Goal: Information Seeking & Learning: Learn about a topic

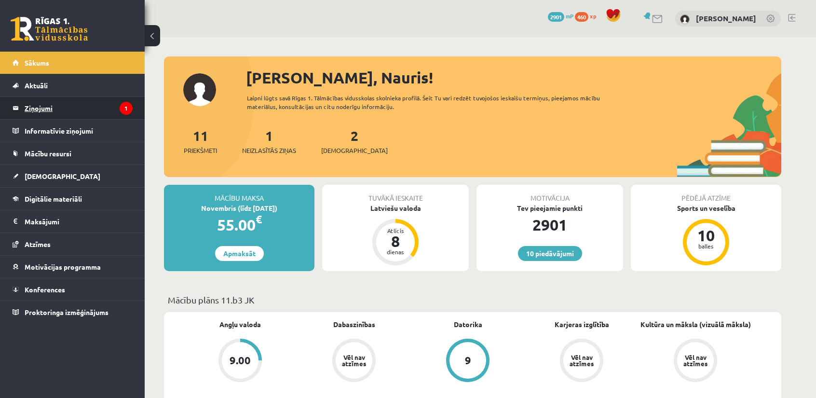
click at [86, 98] on legend "Ziņojumi 1" at bounding box center [79, 108] width 108 height 22
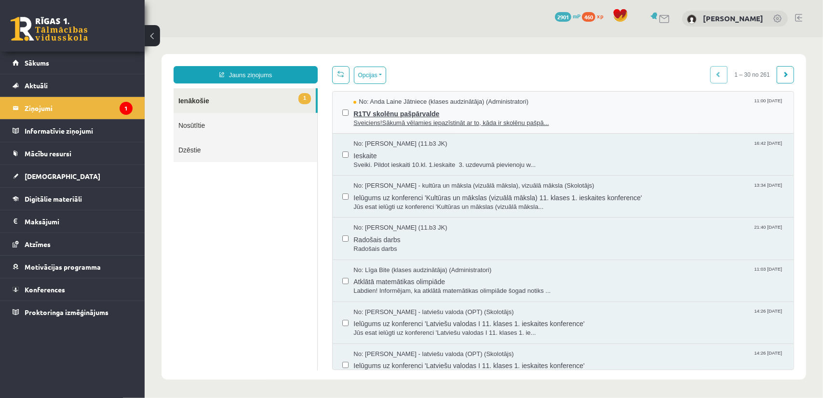
click at [501, 113] on span "R1TV skolēnu pašpārvalde" at bounding box center [568, 112] width 431 height 12
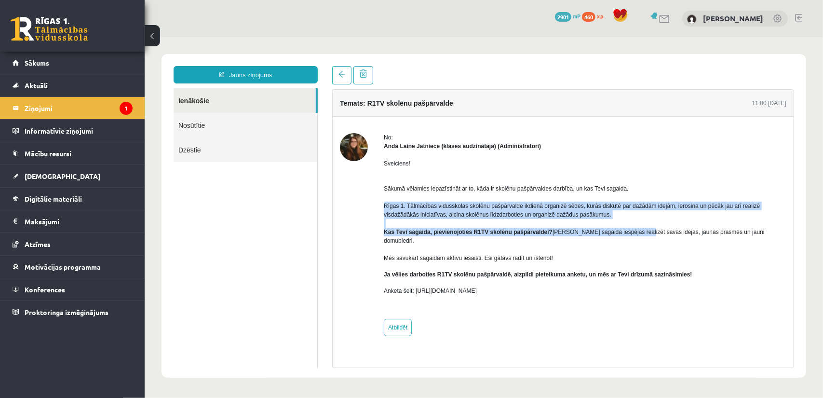
drag, startPoint x: 383, startPoint y: 206, endPoint x: 629, endPoint y: 228, distance: 246.9
click at [629, 228] on div "No: Anda Laine Jātniece (klases audzinātāja) (Administratori) Sveiciens! Sākumā…" at bounding box center [562, 234] width 447 height 203
click at [629, 228] on p "Sākumā vēlamies iepazīstināt ar to, kāda ir skolēnu pašpārvaldes darbība, un ka…" at bounding box center [584, 218] width 403 height 87
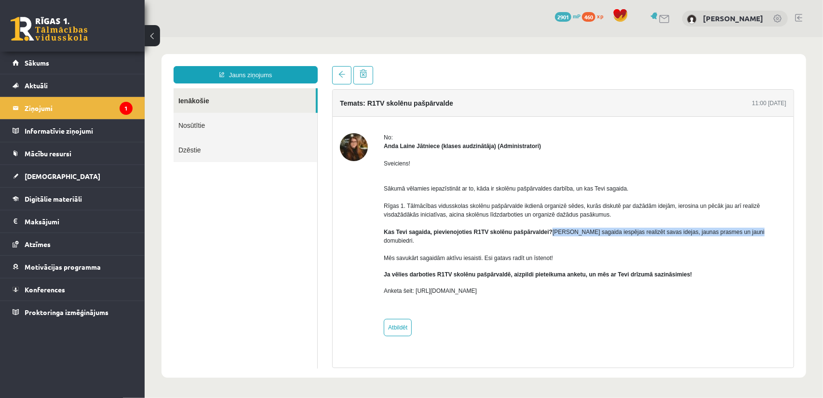
drag, startPoint x: 545, startPoint y: 231, endPoint x: 740, endPoint y: 231, distance: 195.3
click at [740, 231] on p "Sākumā vēlamies iepazīstināt ar to, kāda ir skolēnu pašpārvaldes darbība, un ka…" at bounding box center [584, 218] width 403 height 87
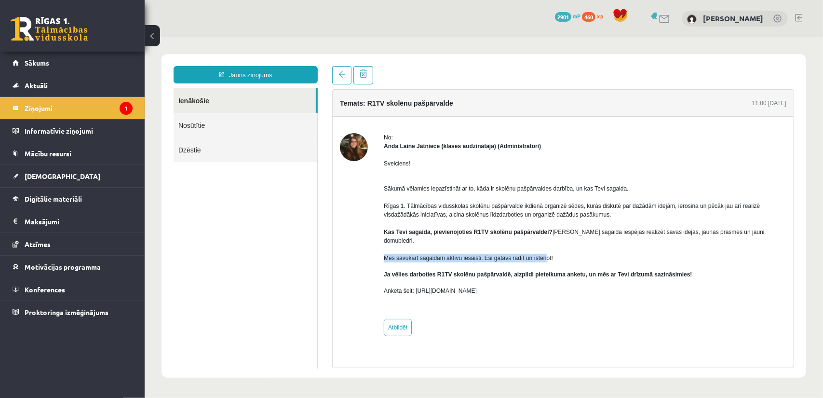
drag, startPoint x: 394, startPoint y: 246, endPoint x: 543, endPoint y: 250, distance: 148.1
click at [543, 250] on p "Sākumā vēlamies iepazīstināt ar to, kāda ir skolēnu pašpārvaldes darbība, un ka…" at bounding box center [584, 218] width 403 height 87
click at [75, 64] on link "Sākums" at bounding box center [73, 63] width 120 height 22
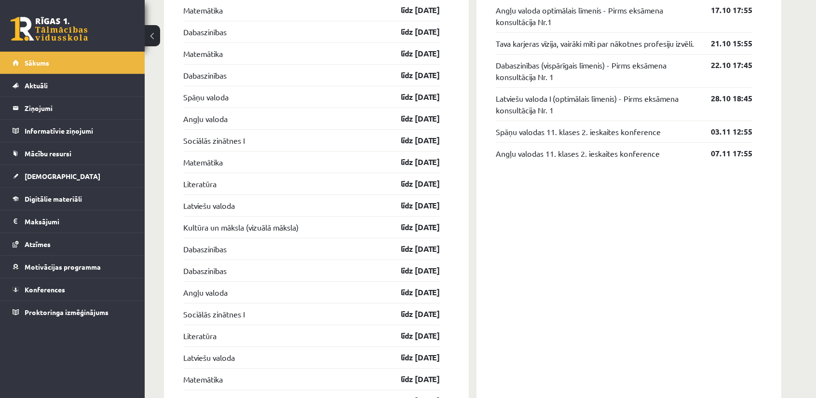
scroll to position [964, 0]
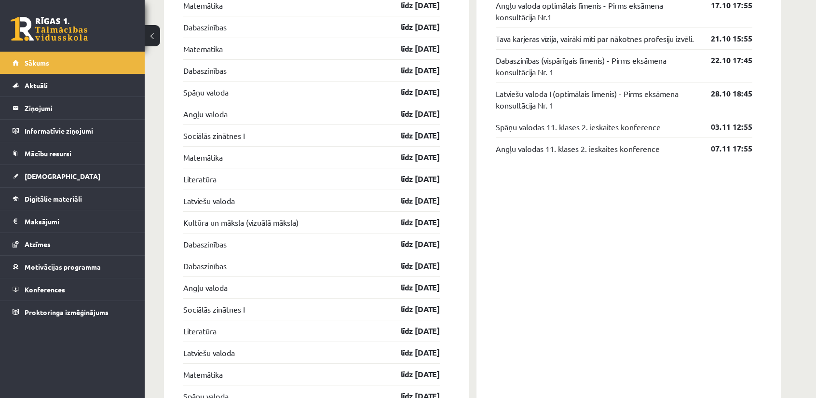
drag, startPoint x: 445, startPoint y: 240, endPoint x: 178, endPoint y: 168, distance: 275.7
click at [178, 168] on div "Ieskaites Kultūra un māksla (vizuālā māksla) līdz 15.10.25 Latviešu valoda līdz…" at bounding box center [316, 273] width 305 height 696
click at [420, 240] on link "līdz [DATE]" at bounding box center [412, 244] width 56 height 12
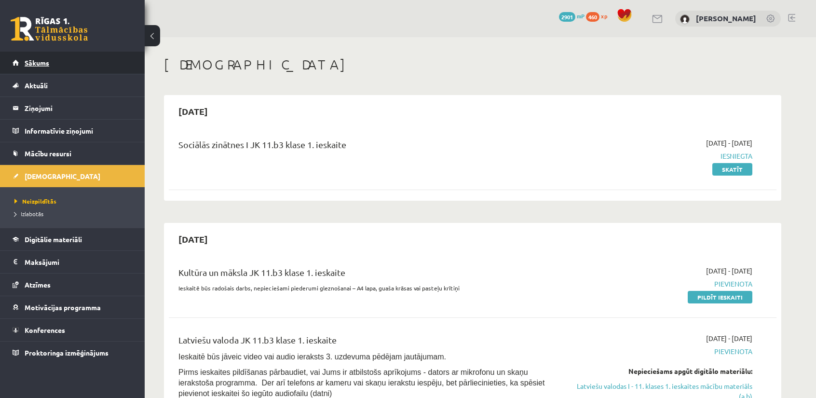
click at [31, 70] on link "Sākums" at bounding box center [73, 63] width 120 height 22
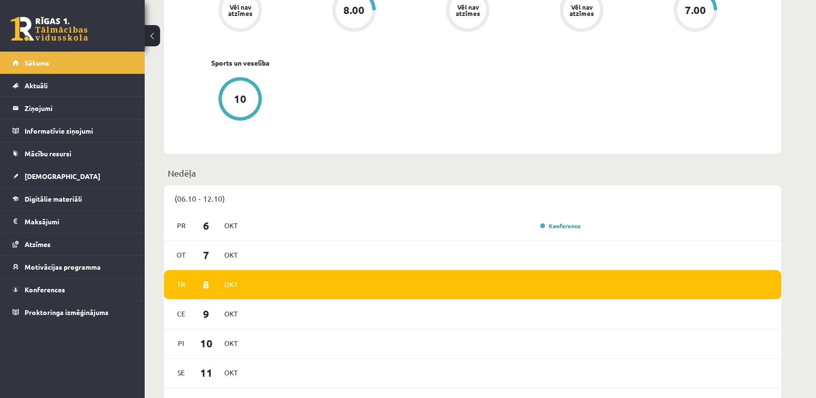
scroll to position [482, 0]
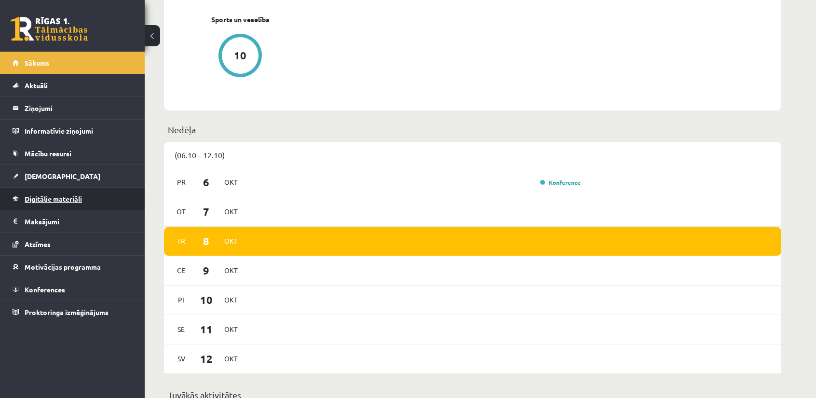
click at [57, 198] on span "Digitālie materiāli" at bounding box center [53, 198] width 57 height 9
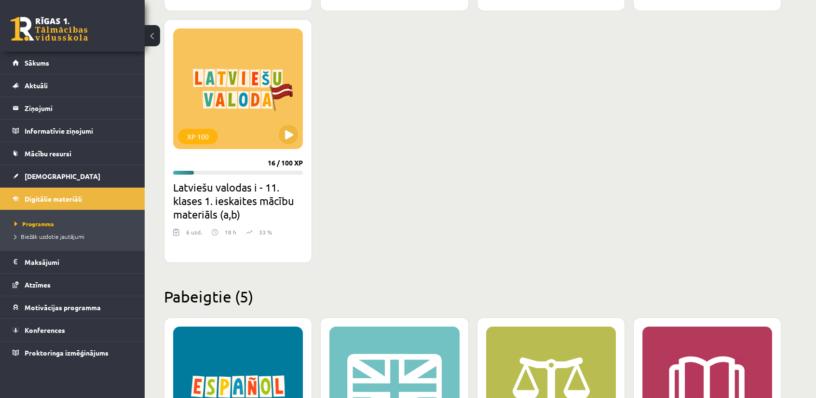
scroll to position [916, 0]
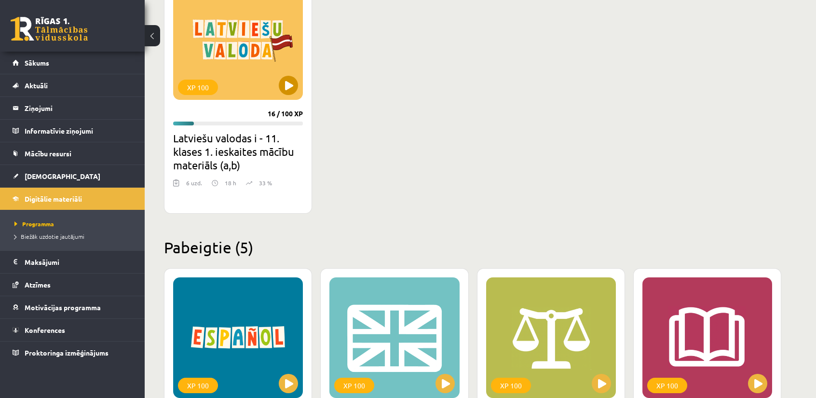
click at [290, 94] on div "XP 100" at bounding box center [238, 39] width 130 height 121
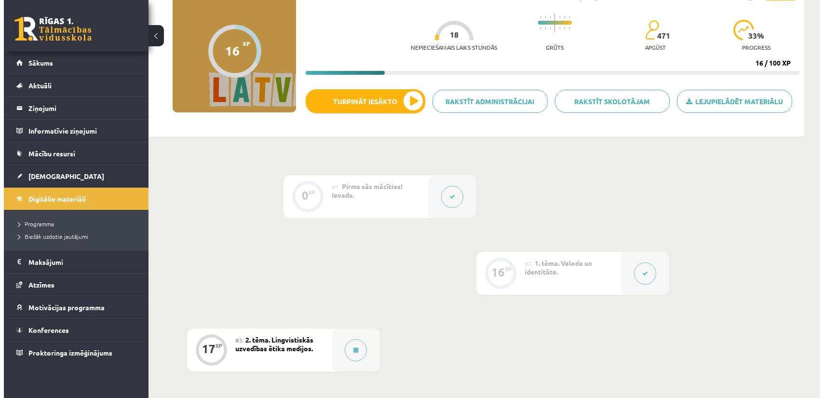
scroll to position [145, 0]
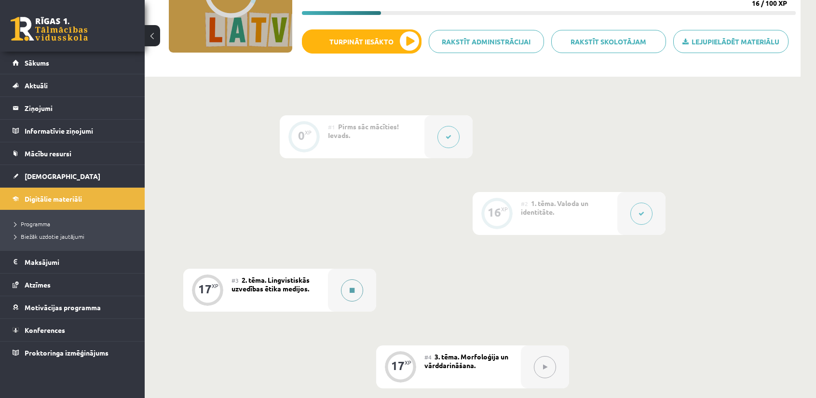
click at [359, 290] on button at bounding box center [352, 290] width 22 height 22
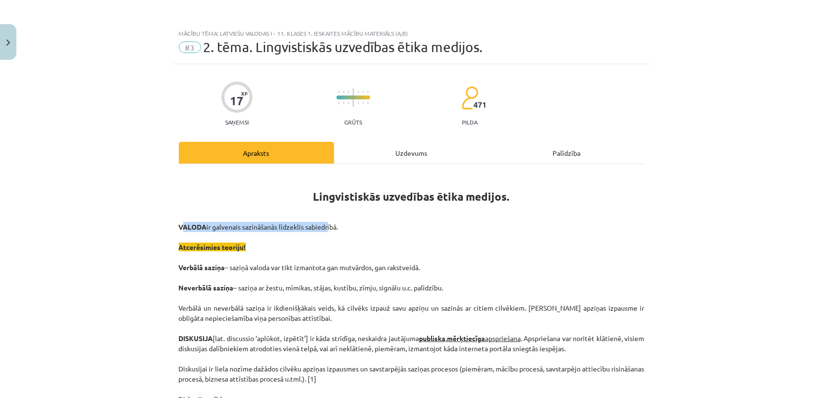
drag, startPoint x: 186, startPoint y: 225, endPoint x: 326, endPoint y: 227, distance: 139.4
click at [326, 227] on p "VALODA ir galvenais sazināšanās līdzeklis sabiedrībā. Atcerēsimies teoriju! Ver…" at bounding box center [412, 313] width 466 height 182
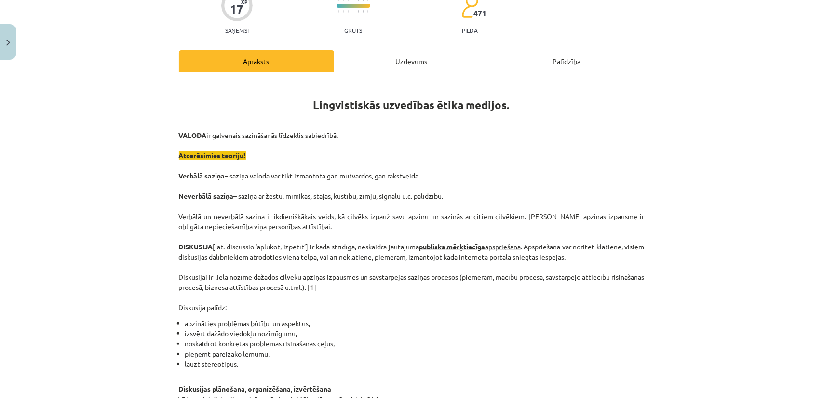
scroll to position [96, 0]
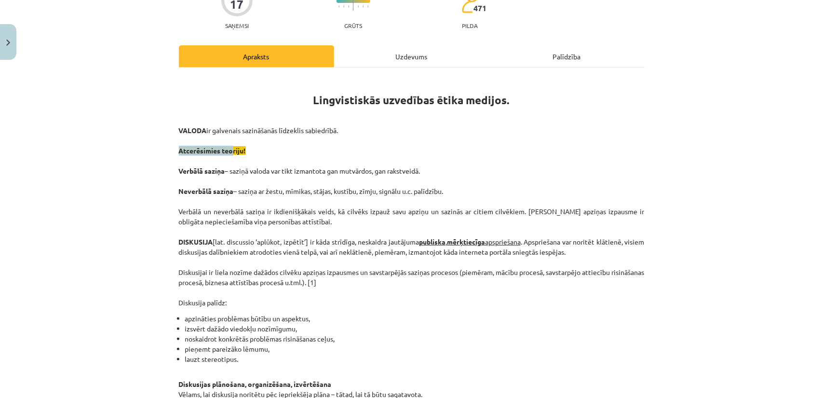
drag, startPoint x: 172, startPoint y: 150, endPoint x: 228, endPoint y: 146, distance: 55.6
click at [228, 146] on span "Atcerēsimies teoriju!" at bounding box center [212, 150] width 67 height 9
drag, startPoint x: 223, startPoint y: 149, endPoint x: 248, endPoint y: 149, distance: 24.6
click at [248, 149] on p "VALODA ir galvenais sazināšanās līdzeklis sabiedrībā. Atcerēsimies teoriju! Ver…" at bounding box center [412, 216] width 466 height 182
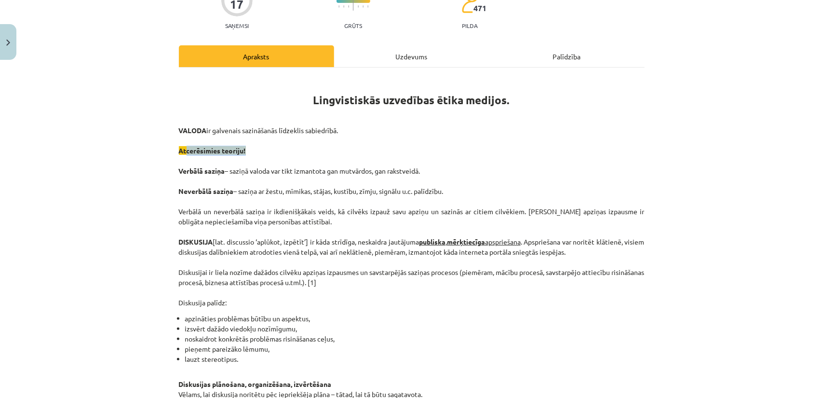
click at [248, 149] on p "VALODA ir galvenais sazināšanās līdzeklis sabiedrībā. Atcerēsimies teoriju! Ver…" at bounding box center [412, 216] width 466 height 182
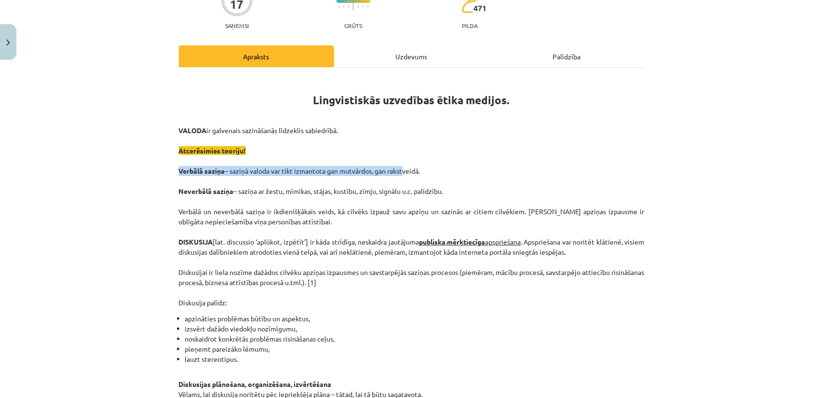
drag, startPoint x: 172, startPoint y: 170, endPoint x: 402, endPoint y: 174, distance: 230.1
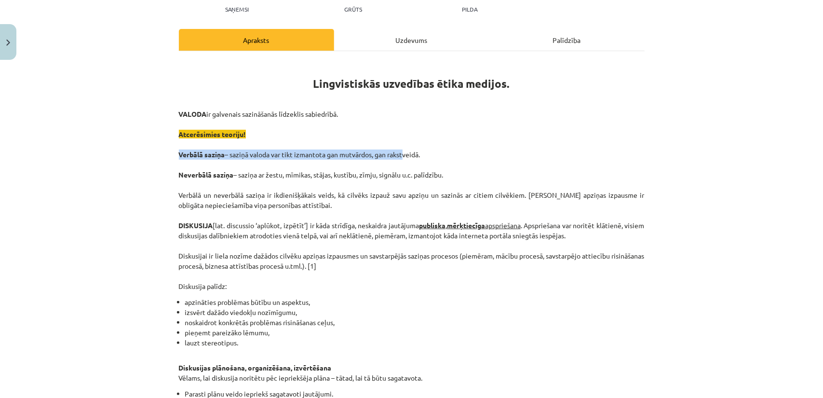
scroll to position [145, 0]
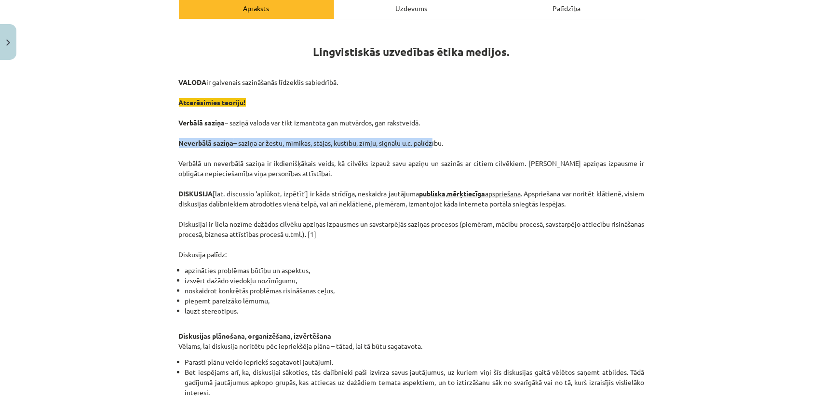
drag, startPoint x: 175, startPoint y: 143, endPoint x: 427, endPoint y: 142, distance: 252.7
click at [427, 142] on p "VALODA ir galvenais sazināšanās līdzeklis sabiedrībā. Atcerēsimies teoriju! Ver…" at bounding box center [412, 168] width 466 height 182
click at [429, 142] on p "VALODA ir galvenais sazināšanās līdzeklis sabiedrībā. Atcerēsimies teoriju! Ver…" at bounding box center [412, 168] width 466 height 182
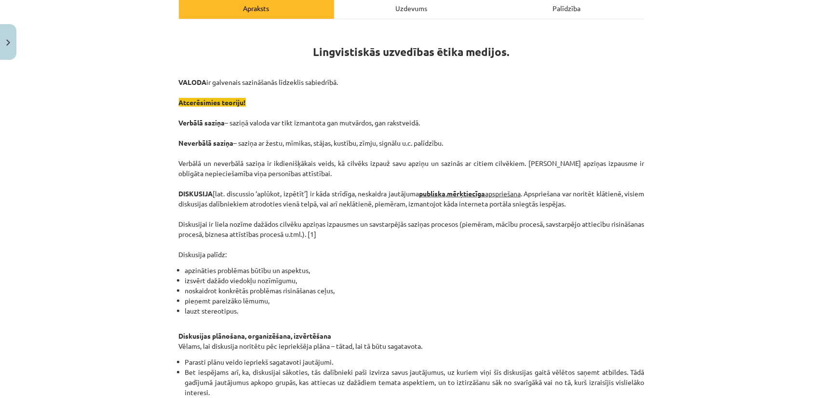
click at [217, 153] on p "VALODA ir galvenais sazināšanās līdzeklis sabiedrībā. Atcerēsimies teoriju! Ver…" at bounding box center [412, 168] width 466 height 182
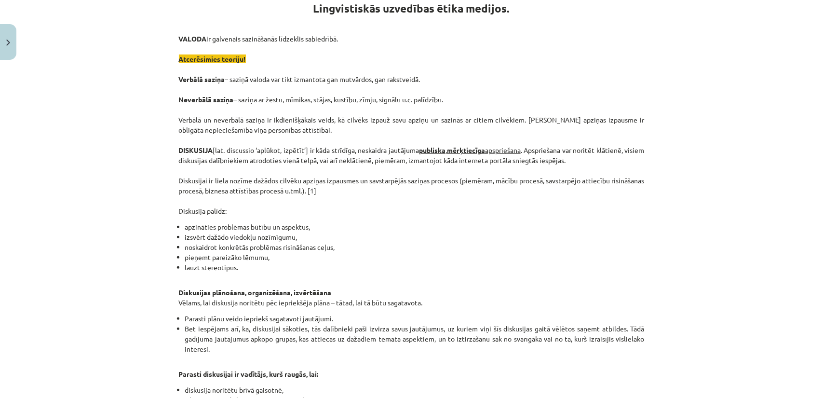
scroll to position [193, 0]
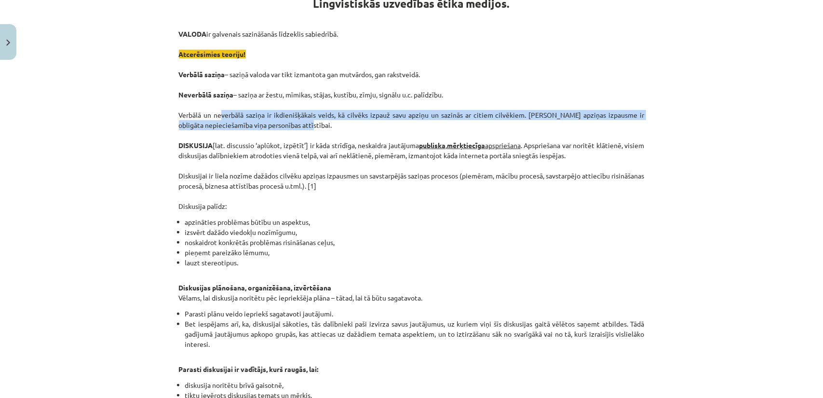
drag, startPoint x: 217, startPoint y: 117, endPoint x: 299, endPoint y: 127, distance: 82.6
click at [299, 127] on p "VALODA ir galvenais sazināšanās līdzeklis sabiedrībā. Atcerēsimies teoriju! Ver…" at bounding box center [412, 120] width 466 height 182
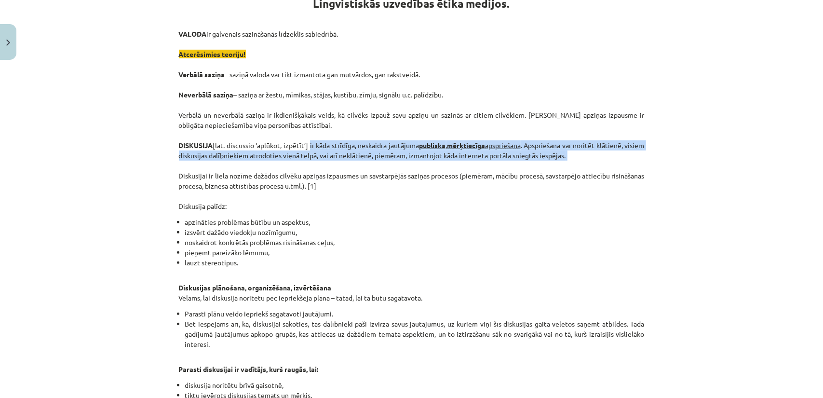
drag, startPoint x: 310, startPoint y: 147, endPoint x: 500, endPoint y: 162, distance: 190.6
click at [500, 162] on p "VALODA ir galvenais sazināšanās līdzeklis sabiedrībā. Atcerēsimies teoriju! Ver…" at bounding box center [412, 120] width 466 height 182
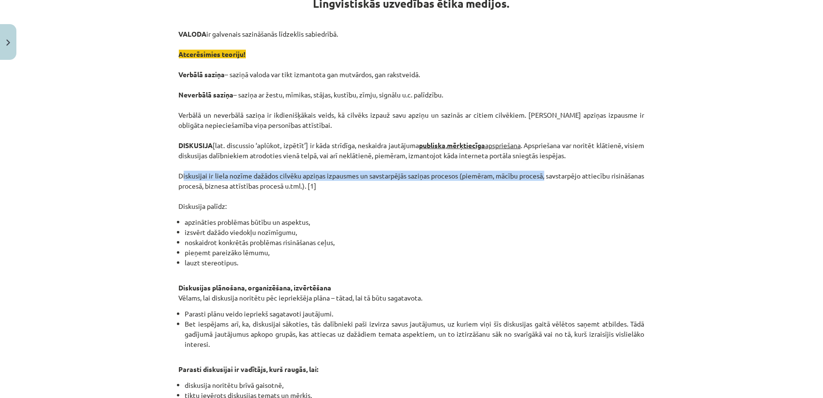
drag, startPoint x: 176, startPoint y: 176, endPoint x: 570, endPoint y: 177, distance: 394.0
click at [570, 177] on p "VALODA ir galvenais sazināšanās līdzeklis sabiedrībā. Atcerēsimies teoriju! Ver…" at bounding box center [412, 120] width 466 height 182
click at [394, 176] on p "VALODA ir galvenais sazināšanās līdzeklis sabiedrībā. Atcerēsimies teoriju! Ver…" at bounding box center [412, 120] width 466 height 182
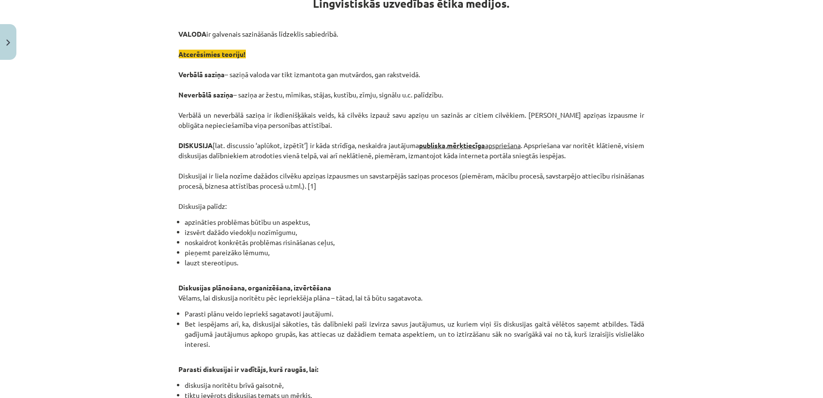
click at [390, 169] on p "VALODA ir galvenais sazināšanās līdzeklis sabiedrībā. Atcerēsimies teoriju! Ver…" at bounding box center [412, 120] width 466 height 182
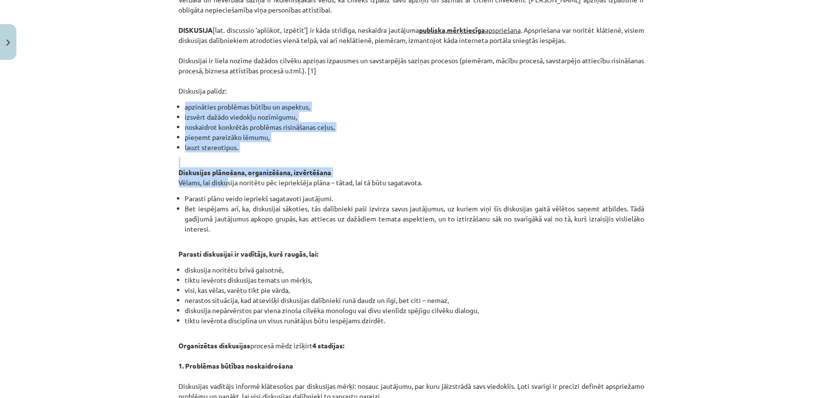
scroll to position [338, 0]
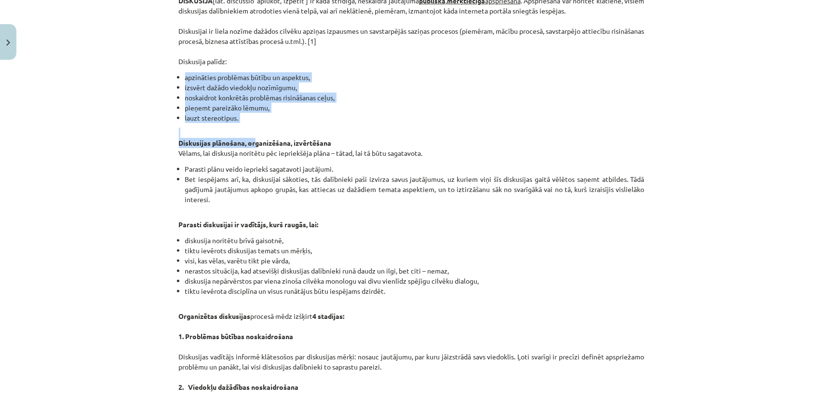
drag, startPoint x: 180, startPoint y: 173, endPoint x: 234, endPoint y: 143, distance: 61.9
click at [246, 141] on div "Lingvistiskās uzvedības ētika medijos. VALODA ir galvenais sazināšanās līdzekli…" at bounding box center [412, 286] width 466 height 902
click at [233, 144] on strong "Diskusijas plānošana, organizēšana, izvērtēšana" at bounding box center [255, 142] width 153 height 9
click at [196, 142] on strong "Diskusijas plānošana, organizēšana, izvērtēšana" at bounding box center [255, 142] width 153 height 9
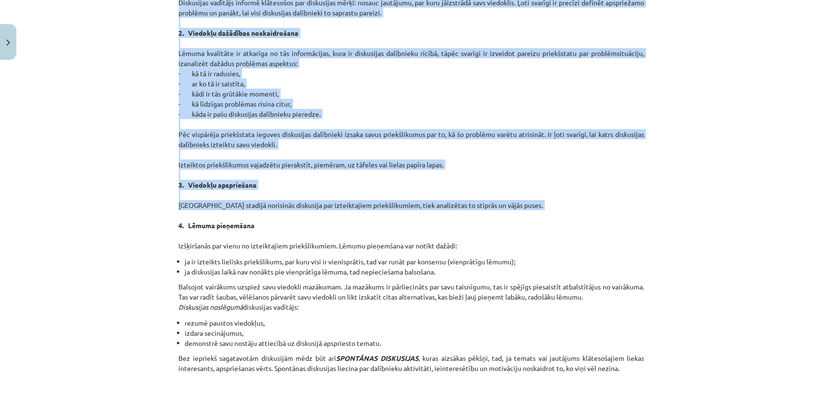
scroll to position [723, 0]
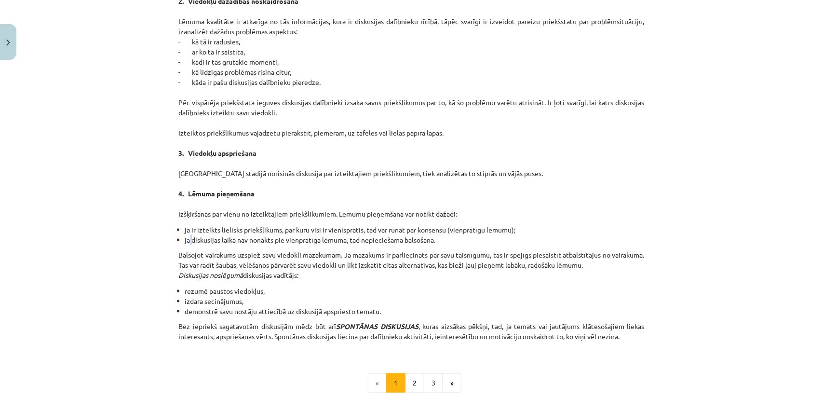
drag, startPoint x: 236, startPoint y: 235, endPoint x: 186, endPoint y: 241, distance: 50.5
click at [186, 241] on li "ja diskusijas laikā nav nonākts pie vienprātīga lēmuma, tad nepieciešama balsoš…" at bounding box center [415, 240] width 460 height 10
drag, startPoint x: 197, startPoint y: 241, endPoint x: 384, endPoint y: 238, distance: 186.6
click at [384, 238] on li "ja diskusijas laikā nav nonākts pie vienprātīga lēmuma, tad nepieciešama balsoš…" at bounding box center [415, 240] width 460 height 10
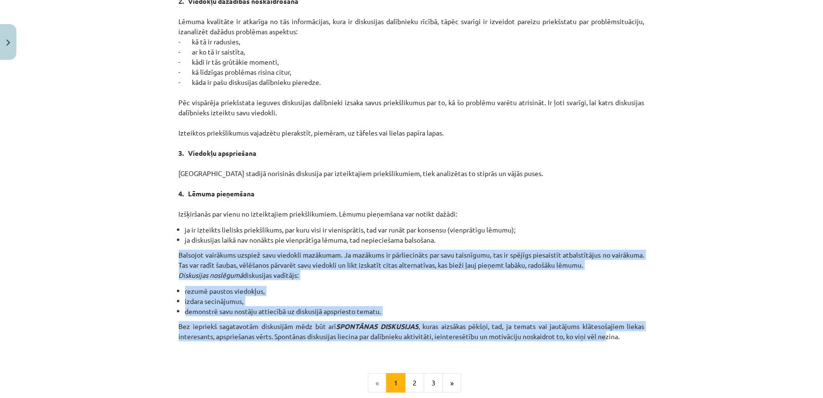
drag, startPoint x: 183, startPoint y: 254, endPoint x: 603, endPoint y: 339, distance: 428.5
click at [418, 381] on button "2" at bounding box center [414, 382] width 19 height 19
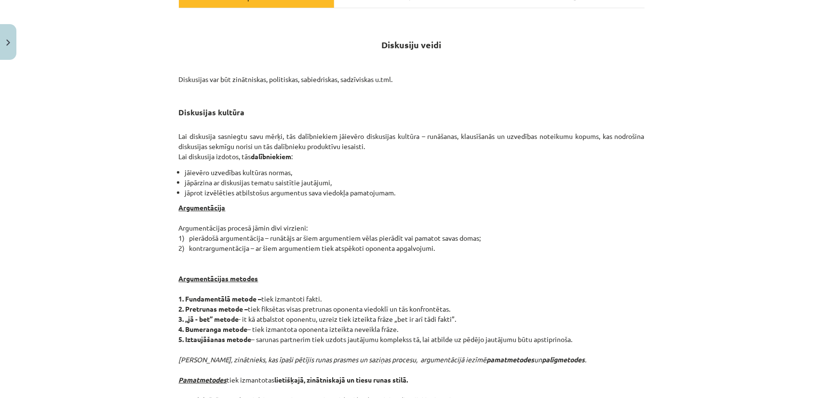
scroll to position [124, 0]
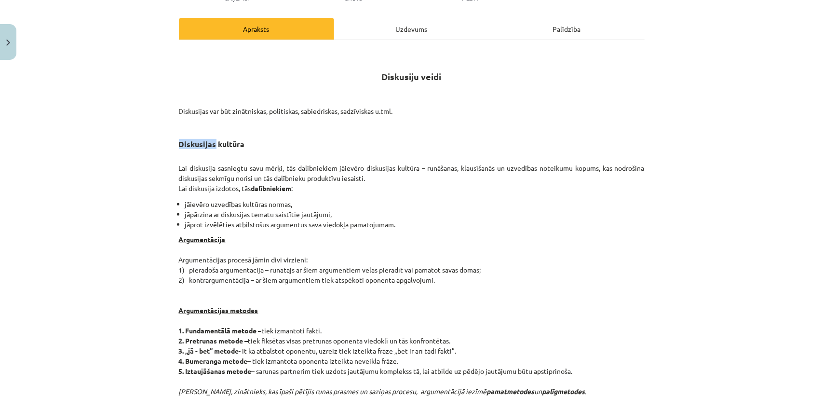
drag, startPoint x: 172, startPoint y: 136, endPoint x: 211, endPoint y: 140, distance: 38.7
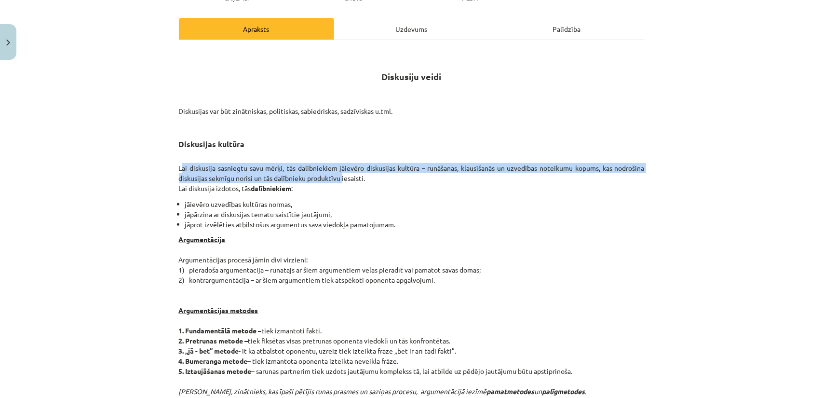
drag, startPoint x: 173, startPoint y: 168, endPoint x: 286, endPoint y: 182, distance: 114.2
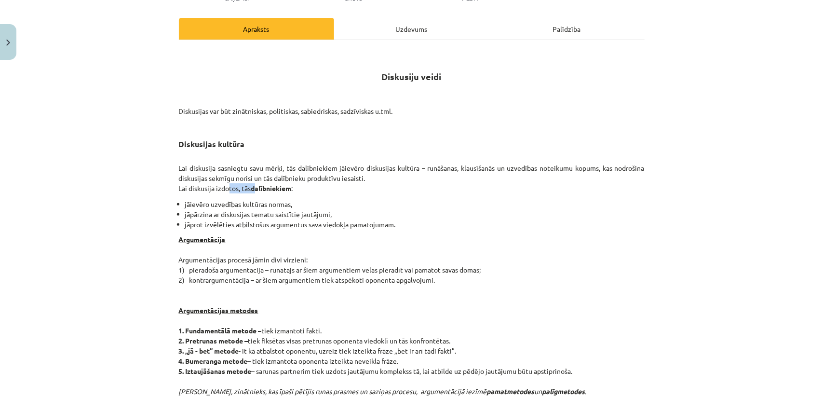
drag, startPoint x: 243, startPoint y: 187, endPoint x: 221, endPoint y: 188, distance: 21.7
click at [221, 188] on p "Lai diskusija sasniegtu savu mērķi, tās dalībniekiem jāievēro diskusijas kultūr…" at bounding box center [412, 173] width 466 height 41
drag, startPoint x: 174, startPoint y: 188, endPoint x: 302, endPoint y: 194, distance: 128.4
click at [181, 199] on ul "jāievēro uzvedības kultūras normas, jāpārzina ar diskusijas tematu saistītie ja…" at bounding box center [412, 214] width 466 height 30
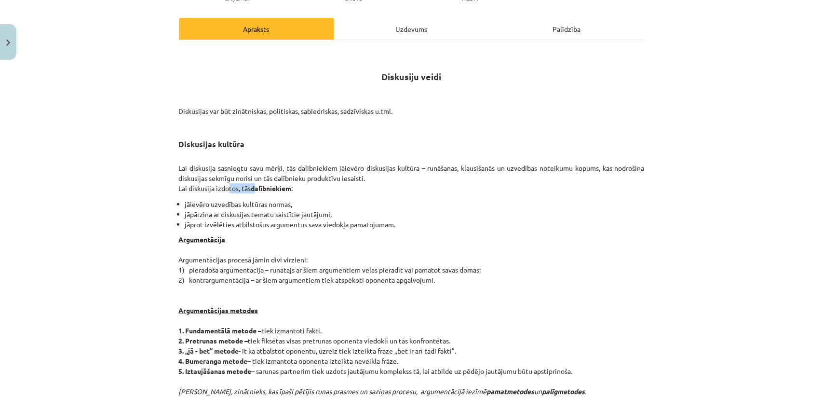
click at [187, 204] on li "jāievēro uzvedības kultūras normas," at bounding box center [415, 204] width 460 height 10
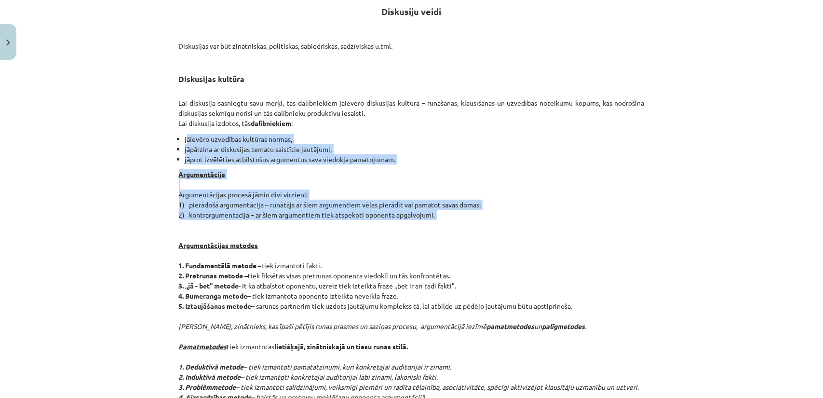
scroll to position [220, 0]
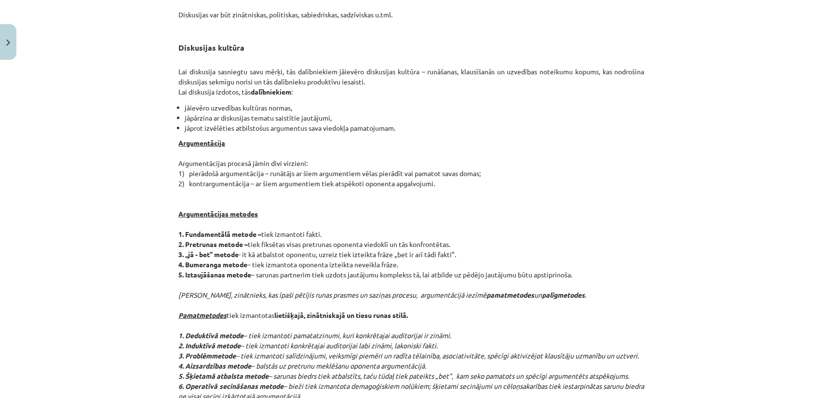
drag, startPoint x: 479, startPoint y: 168, endPoint x: 243, endPoint y: 181, distance: 237.1
click at [243, 181] on p "Argumentācija Argumentācijas procesā jāmin divi virzieni: 1) pierādošā argument…" at bounding box center [412, 285] width 466 height 294
drag, startPoint x: 253, startPoint y: 183, endPoint x: 186, endPoint y: 192, distance: 67.2
click at [186, 192] on p "Argumentācija Argumentācijas procesā jāmin divi virzieni: 1) pierādošā argument…" at bounding box center [412, 285] width 466 height 294
drag, startPoint x: 185, startPoint y: 184, endPoint x: 205, endPoint y: 185, distance: 20.3
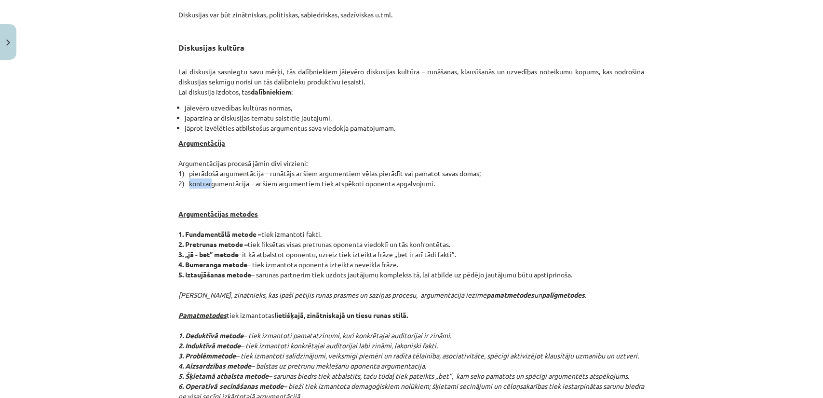
click at [205, 185] on p "Argumentācija Argumentācijas procesā jāmin divi virzieni: 1) pierādošā argument…" at bounding box center [412, 285] width 466 height 294
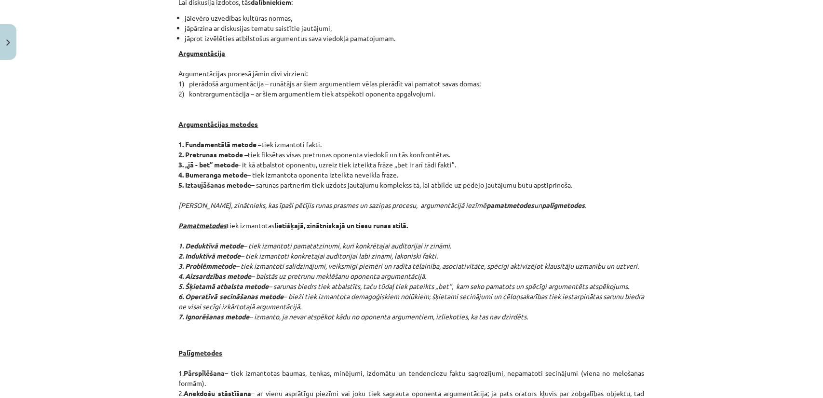
scroll to position [317, 0]
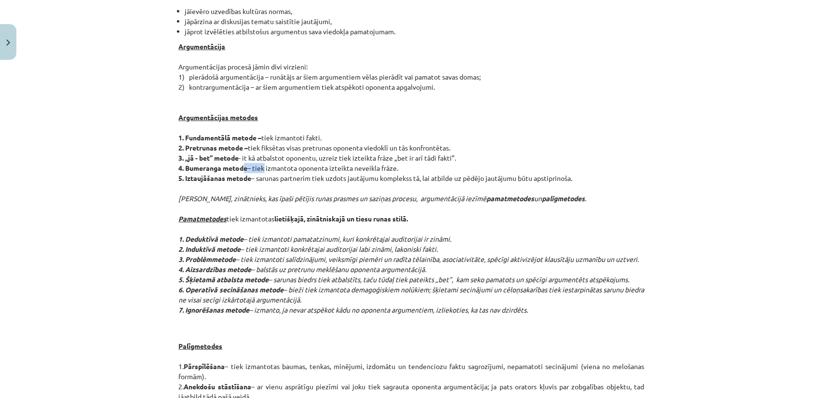
drag, startPoint x: 246, startPoint y: 171, endPoint x: 259, endPoint y: 171, distance: 13.0
drag, startPoint x: 259, startPoint y: 171, endPoint x: 232, endPoint y: 166, distance: 27.4
click at [232, 166] on strong "4. Bumeranga metode" at bounding box center [213, 167] width 69 height 9
drag, startPoint x: 196, startPoint y: 167, endPoint x: 405, endPoint y: 170, distance: 208.3
click at [405, 170] on p "Argumentācija Argumentācijas procesā jāmin divi virzieni: 1) pierādošā argument…" at bounding box center [412, 188] width 466 height 294
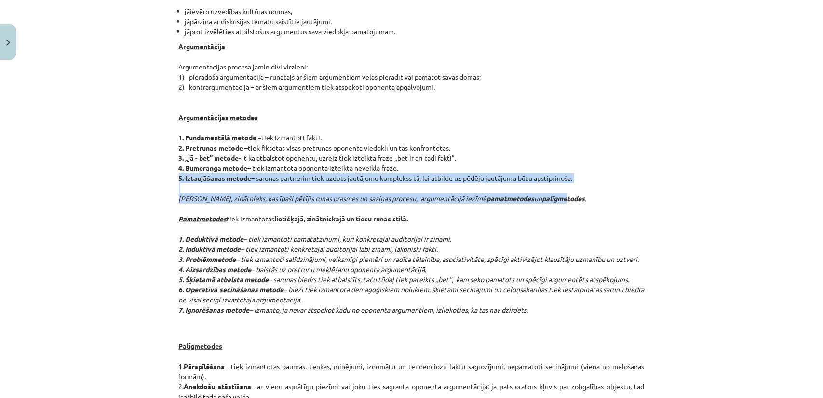
drag, startPoint x: 175, startPoint y: 178, endPoint x: 565, endPoint y: 200, distance: 390.7
click at [565, 200] on p "Argumentācija Argumentācijas procesā jāmin divi virzieni: 1) pierādošā argument…" at bounding box center [412, 188] width 466 height 294
click at [565, 200] on strong "palīgmetodes" at bounding box center [564, 198] width 43 height 9
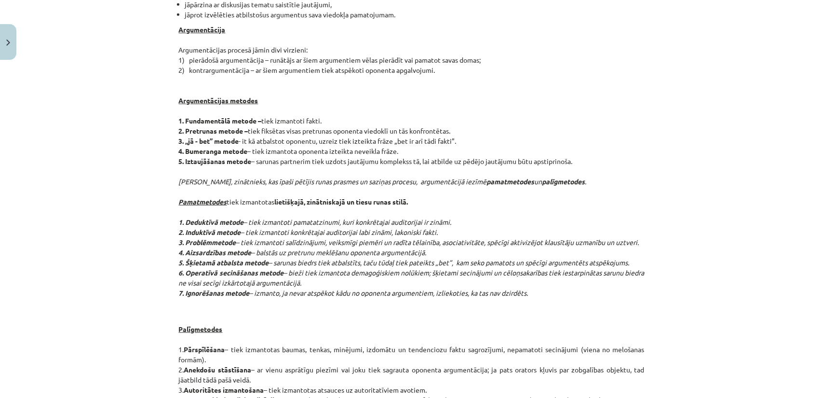
scroll to position [365, 0]
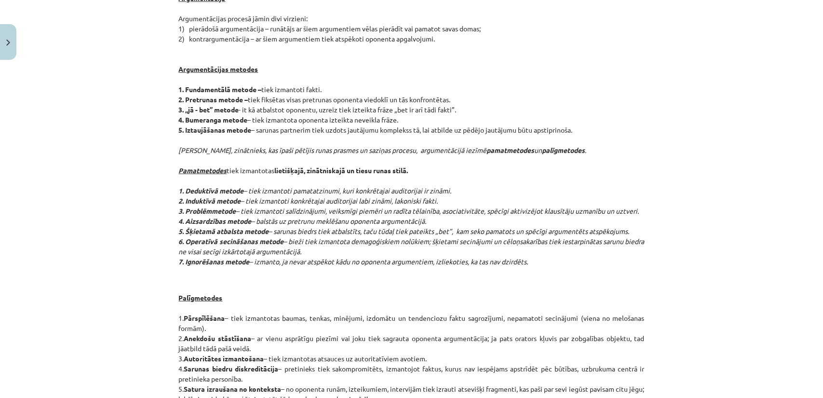
drag, startPoint x: 225, startPoint y: 166, endPoint x: 199, endPoint y: 166, distance: 26.5
click at [199, 166] on strong "Pamatmetodes" at bounding box center [203, 170] width 48 height 9
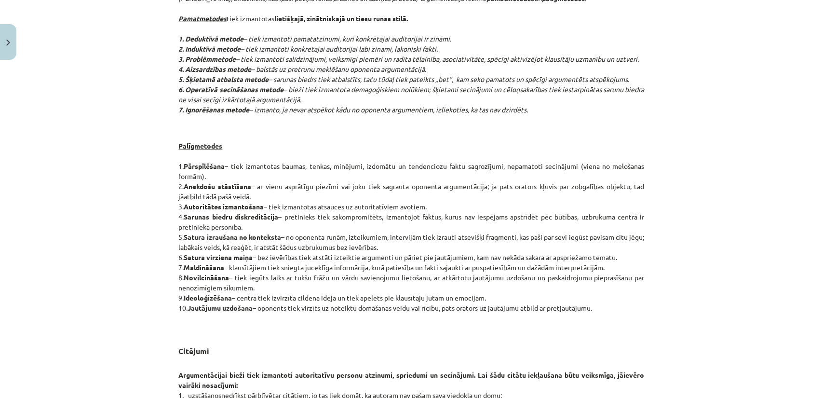
scroll to position [510, 0]
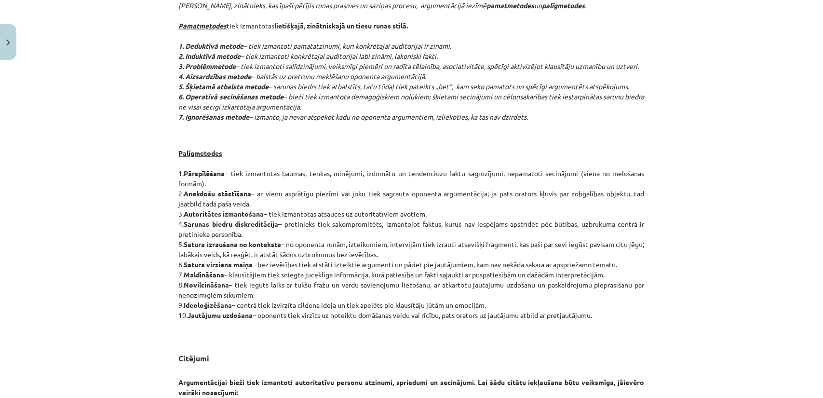
drag, startPoint x: 178, startPoint y: 167, endPoint x: 216, endPoint y: 181, distance: 40.1
click at [216, 181] on div "Mācību tēma: Latviešu valodas i - 11. klases 1. ieskaites mācību materiāls (a,b…" at bounding box center [411, 199] width 823 height 398
click at [200, 177] on p "Palīgmetodes 1. Pārspīlēšana – tiek izmantotas baumas, tenkas, minējumi, izdomā…" at bounding box center [412, 244] width 466 height 192
drag, startPoint x: 176, startPoint y: 172, endPoint x: 424, endPoint y: 168, distance: 247.9
click at [424, 168] on p "Palīgmetodes 1. Pārspīlēšana – tiek izmantotas baumas, tenkas, minējumi, izdomā…" at bounding box center [412, 244] width 466 height 192
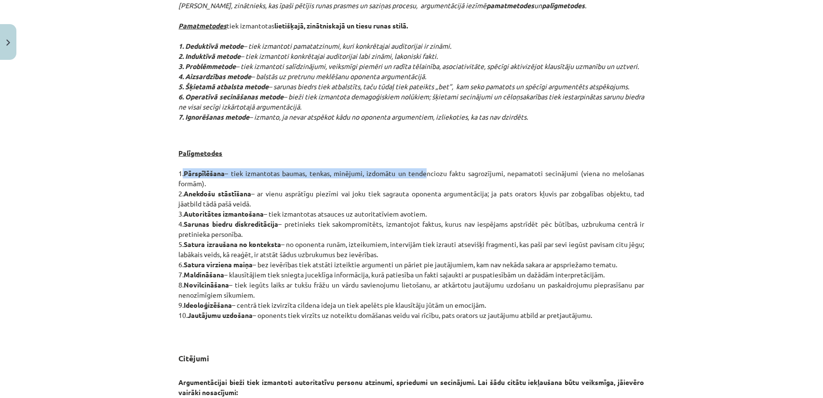
click at [424, 168] on p "Palīgmetodes 1. Pārspīlēšana – tiek izmantotas baumas, tenkas, minējumi, izdomā…" at bounding box center [412, 244] width 466 height 192
drag, startPoint x: 177, startPoint y: 194, endPoint x: 250, endPoint y: 199, distance: 72.5
click at [250, 199] on p "Palīgmetodes 1. Pārspīlēšana – tiek izmantotas baumas, tenkas, minējumi, izdomā…" at bounding box center [412, 244] width 466 height 192
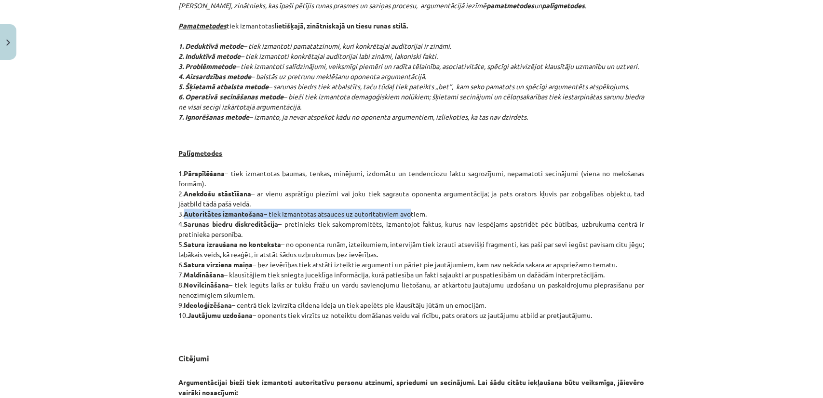
drag, startPoint x: 187, startPoint y: 216, endPoint x: 357, endPoint y: 214, distance: 170.2
click at [408, 210] on p "Palīgmetodes 1. Pārspīlēšana – tiek izmantotas baumas, tenkas, minējumi, izdomā…" at bounding box center [412, 244] width 466 height 192
drag, startPoint x: 202, startPoint y: 223, endPoint x: 255, endPoint y: 221, distance: 53.1
click at [255, 221] on strong "Sarunas biedru diskreditācija" at bounding box center [231, 223] width 95 height 9
drag, startPoint x: 184, startPoint y: 272, endPoint x: 523, endPoint y: 271, distance: 339.0
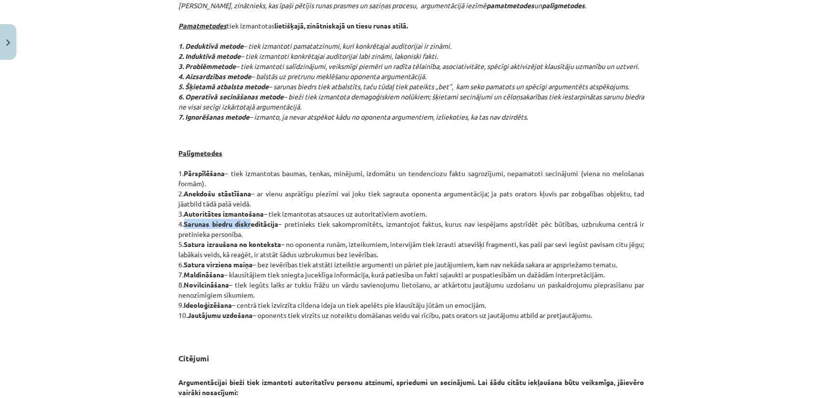
click at [523, 271] on p "Palīgmetodes 1. Pārspīlēšana – tiek izmantotas baumas, tenkas, minējumi, izdomā…" at bounding box center [412, 244] width 466 height 192
click at [523, 272] on p "Palīgmetodes 1. Pārspīlēšana – tiek izmantotas baumas, tenkas, minējumi, izdomā…" at bounding box center [412, 244] width 466 height 192
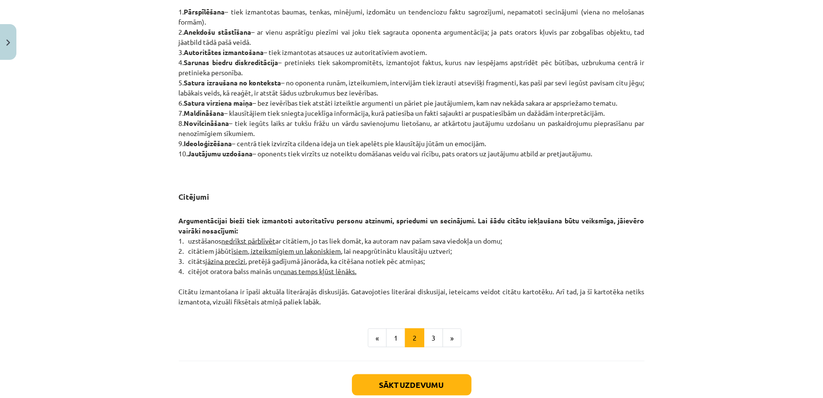
scroll to position [703, 0]
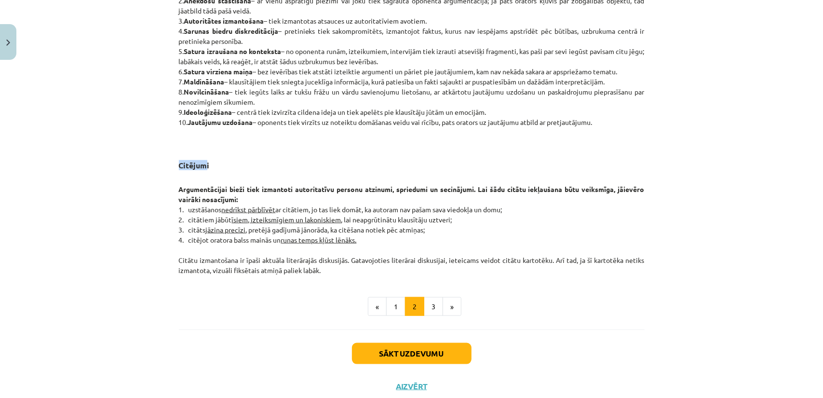
drag, startPoint x: 182, startPoint y: 160, endPoint x: 206, endPoint y: 157, distance: 24.2
drag, startPoint x: 172, startPoint y: 197, endPoint x: 606, endPoint y: 186, distance: 433.7
click at [221, 228] on u "jāzina precīzi" at bounding box center [226, 229] width 40 height 9
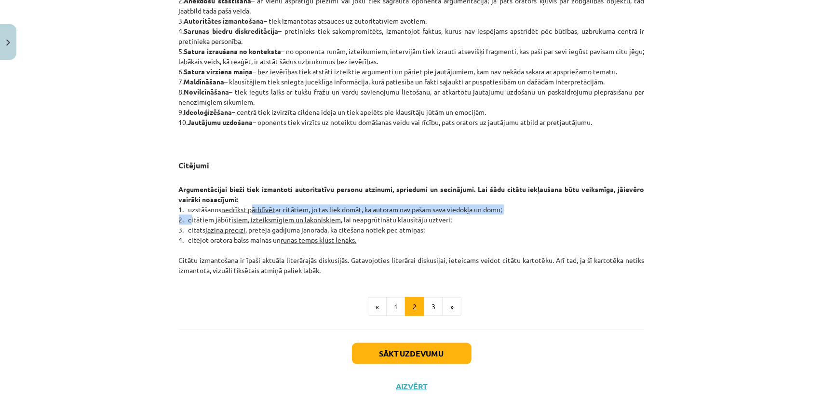
drag, startPoint x: 196, startPoint y: 214, endPoint x: 247, endPoint y: 211, distance: 51.2
click at [247, 211] on p "Argumentācijai bieži tiek izmantoti autoritatīvu personu atzinumi, spriedumi un…" at bounding box center [412, 224] width 466 height 101
click at [222, 208] on u "nedrīkst pārblīvēt" at bounding box center [249, 209] width 54 height 9
drag, startPoint x: 275, startPoint y: 209, endPoint x: 496, endPoint y: 203, distance: 221.0
click at [496, 203] on p "Argumentācijai bieži tiek izmantoti autoritatīvu personu atzinumi, spriedumi un…" at bounding box center [412, 224] width 466 height 101
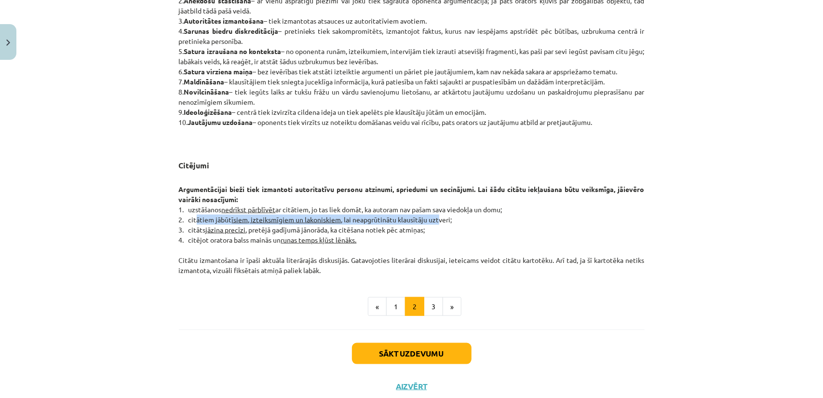
drag, startPoint x: 195, startPoint y: 220, endPoint x: 437, endPoint y: 218, distance: 242.1
click at [437, 218] on p "Argumentācijai bieži tiek izmantoti autoritatīvu personu atzinumi, spriedumi un…" at bounding box center [412, 224] width 466 height 101
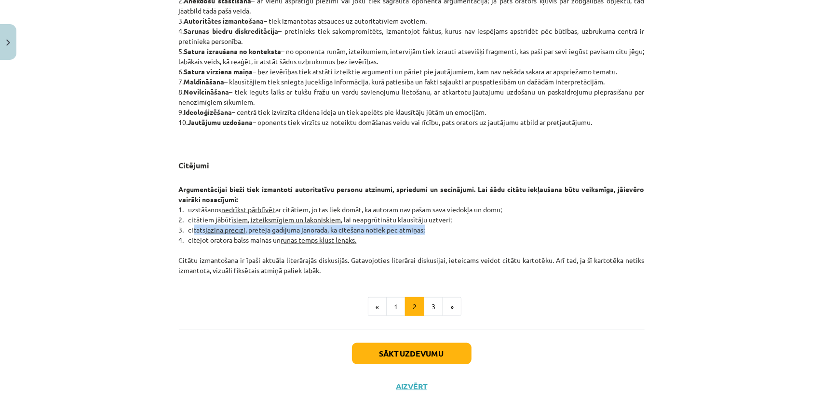
drag, startPoint x: 187, startPoint y: 229, endPoint x: 424, endPoint y: 231, distance: 236.8
click at [424, 231] on p "Argumentācijai bieži tiek izmantoti autoritatīvu personu atzinumi, spriedumi un…" at bounding box center [412, 224] width 466 height 101
click at [425, 310] on button "3" at bounding box center [433, 306] width 19 height 19
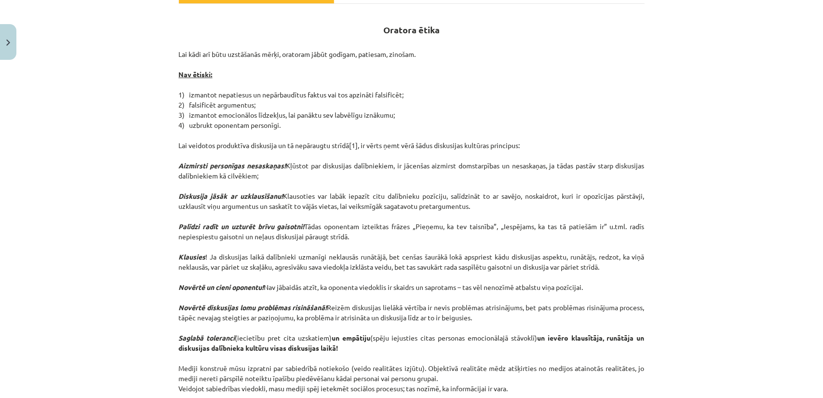
scroll to position [124, 0]
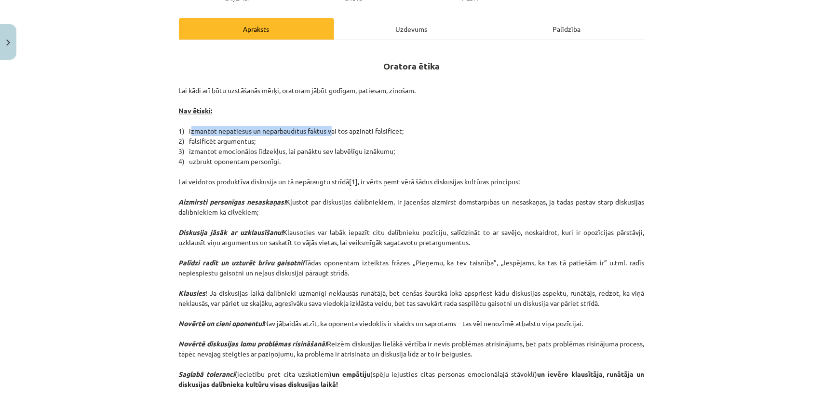
drag, startPoint x: 187, startPoint y: 131, endPoint x: 326, endPoint y: 132, distance: 139.4
click at [326, 132] on p "Lai kādi arī būtu uzstāšanās mērķi, oratoram jābūt godīgam, patiesam, zinošam. …" at bounding box center [412, 257] width 466 height 344
drag, startPoint x: 185, startPoint y: 139, endPoint x: 250, endPoint y: 138, distance: 64.6
click at [250, 138] on p "Lai kādi arī būtu uzstāšanās mērķi, oratoram jābūt godīgam, patiesam, zinošam. …" at bounding box center [412, 257] width 466 height 344
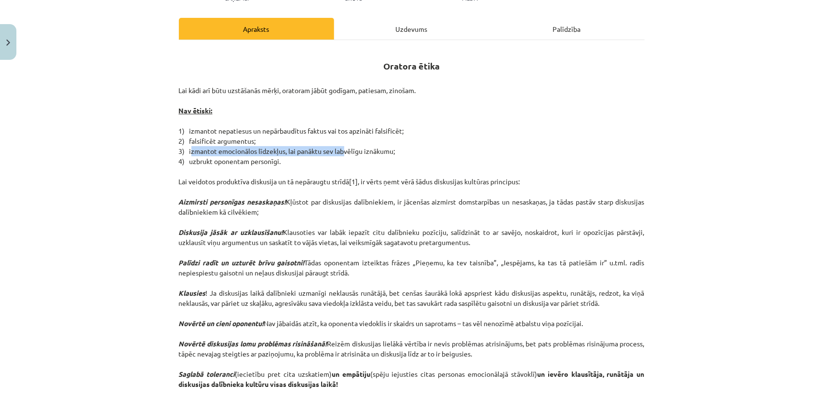
drag, startPoint x: 185, startPoint y: 150, endPoint x: 337, endPoint y: 146, distance: 151.5
click at [337, 146] on p "Lai kādi arī būtu uzstāšanās mērķi, oratoram jābūt godīgam, patiesam, zinošam. …" at bounding box center [412, 257] width 466 height 344
click at [262, 161] on p "Lai kādi arī būtu uzstāšanās mērķi, oratoram jābūt godīgam, patiesam, zinošam. …" at bounding box center [412, 257] width 466 height 344
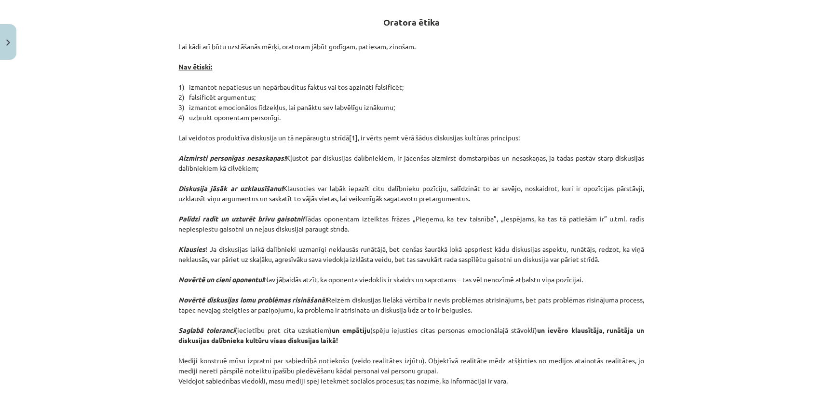
scroll to position [172, 0]
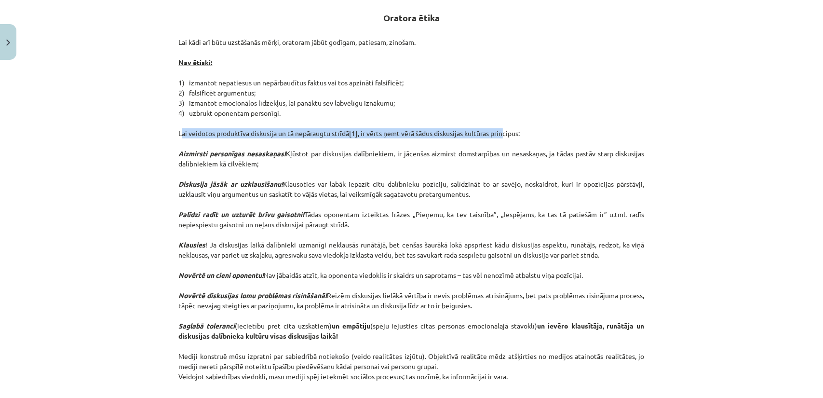
drag, startPoint x: 172, startPoint y: 131, endPoint x: 499, endPoint y: 130, distance: 327.4
click at [499, 130] on p "Lai kādi arī būtu uzstāšanās mērķi, oratoram jābūt godīgam, patiesam, zinošam. …" at bounding box center [412, 209] width 466 height 344
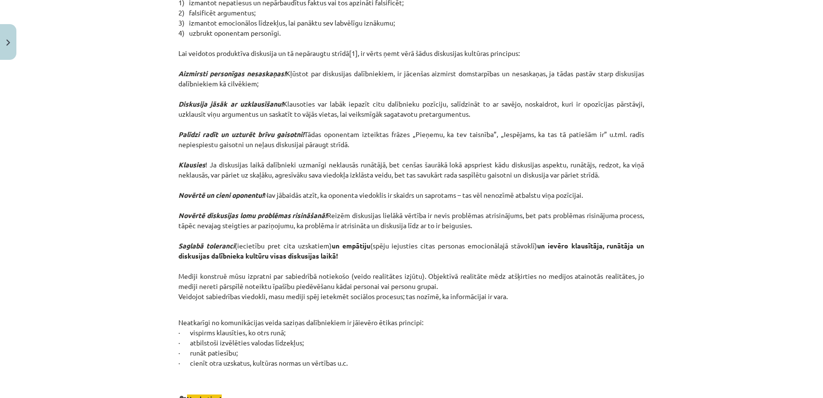
scroll to position [220, 0]
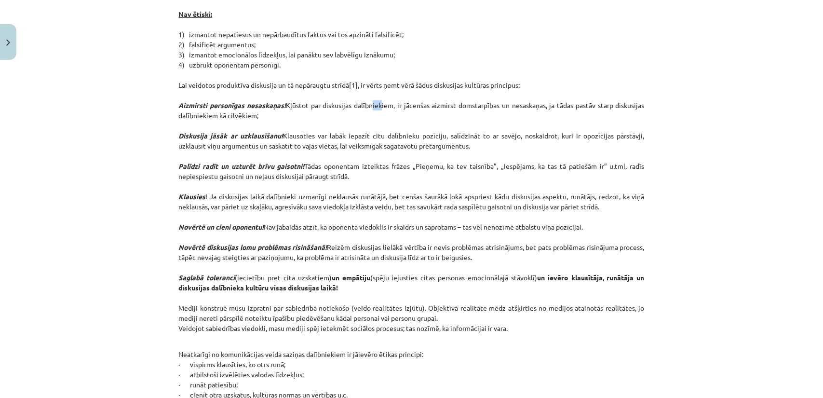
drag, startPoint x: 366, startPoint y: 108, endPoint x: 376, endPoint y: 106, distance: 9.9
drag, startPoint x: 376, startPoint y: 106, endPoint x: 335, endPoint y: 106, distance: 40.5
click at [335, 106] on p "Lai kādi arī būtu uzstāšanās mērķi, oratoram jābūt godīgam, patiesam, zinošam. …" at bounding box center [412, 161] width 466 height 344
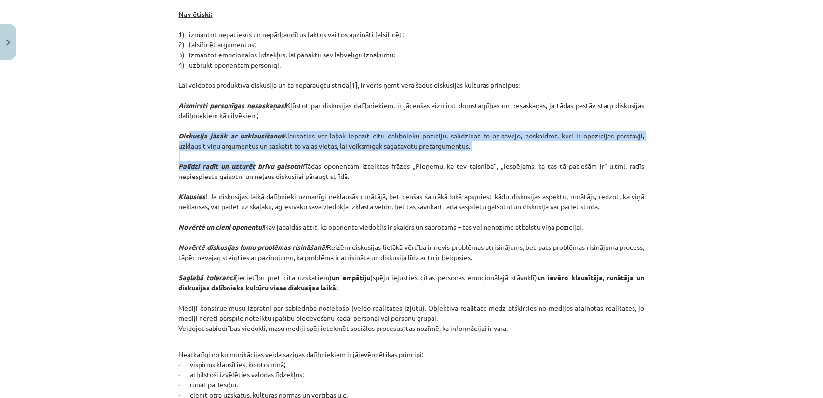
drag, startPoint x: 184, startPoint y: 134, endPoint x: 252, endPoint y: 168, distance: 75.5
click at [252, 168] on p "Lai kādi arī būtu uzstāšanās mērķi, oratoram jābūt godīgam, patiesam, zinošam. …" at bounding box center [412, 161] width 466 height 344
click at [252, 168] on strong "Palīdzi radīt un uzturēt brīvu gaisotni!" at bounding box center [242, 166] width 126 height 9
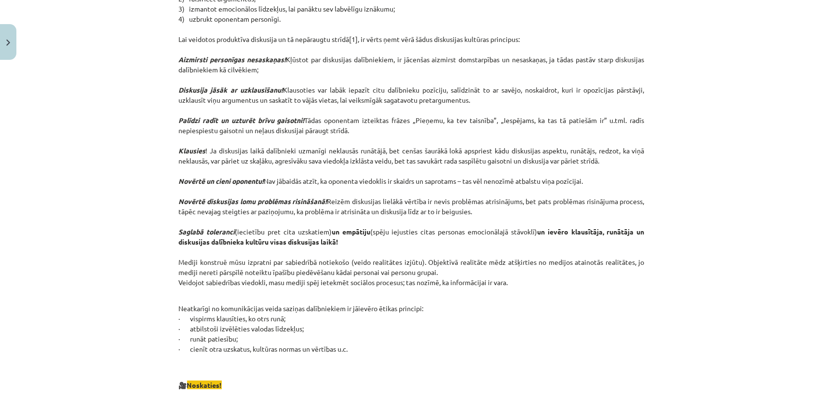
scroll to position [269, 0]
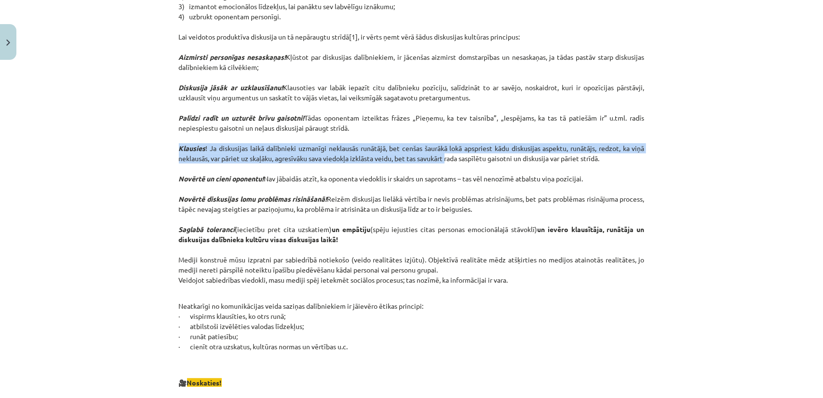
drag, startPoint x: 172, startPoint y: 148, endPoint x: 446, endPoint y: 153, distance: 274.0
click at [446, 153] on p "Lai kādi arī būtu uzstāšanās mērķi, oratoram jābūt godīgam, patiesam, zinošam. …" at bounding box center [412, 113] width 466 height 344
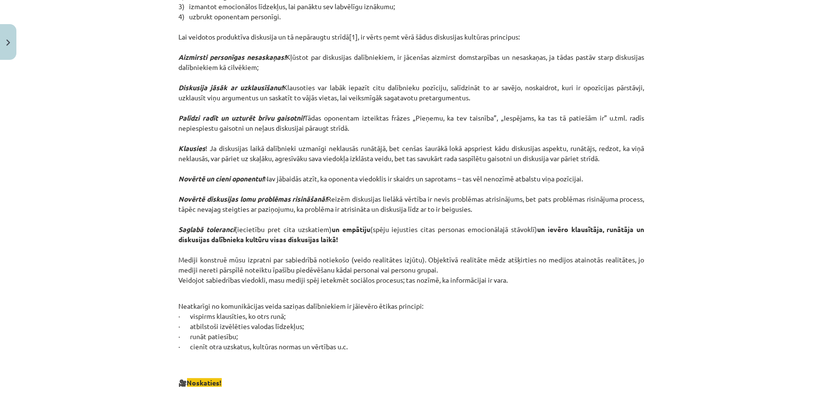
drag, startPoint x: 230, startPoint y: 179, endPoint x: 208, endPoint y: 179, distance: 22.2
click at [208, 179] on em "Novērtē un cieni oponentu!" at bounding box center [221, 178] width 85 height 9
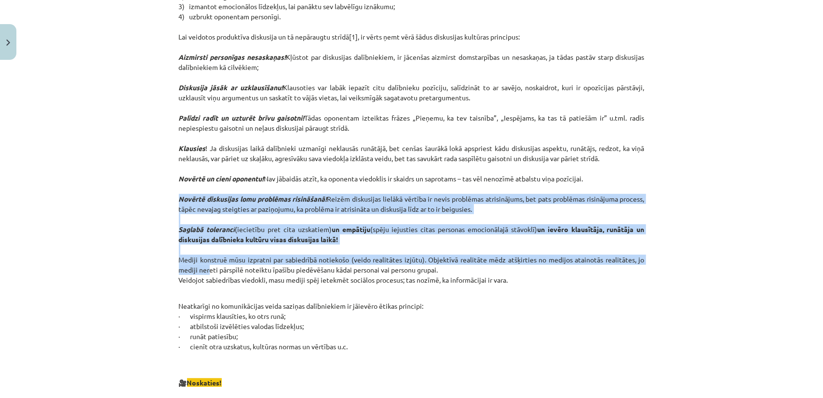
drag, startPoint x: 185, startPoint y: 200, endPoint x: 203, endPoint y: 272, distance: 74.5
click at [203, 272] on p "Lai kādi arī būtu uzstāšanās mērķi, oratoram jābūt godīgam, patiesam, zinošam. …" at bounding box center [412, 113] width 466 height 344
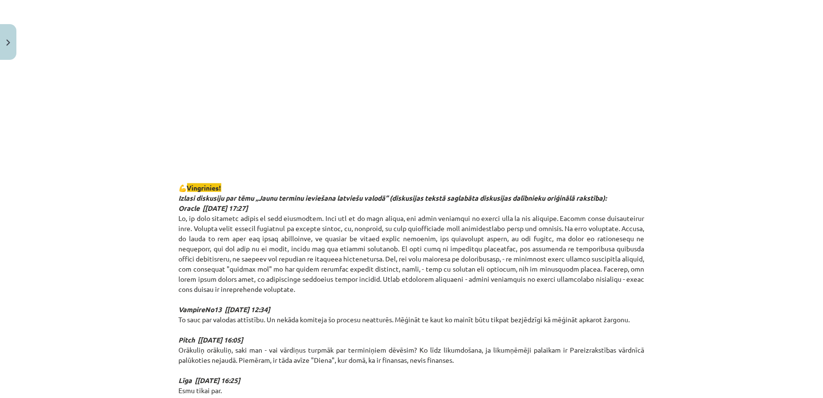
scroll to position [703, 0]
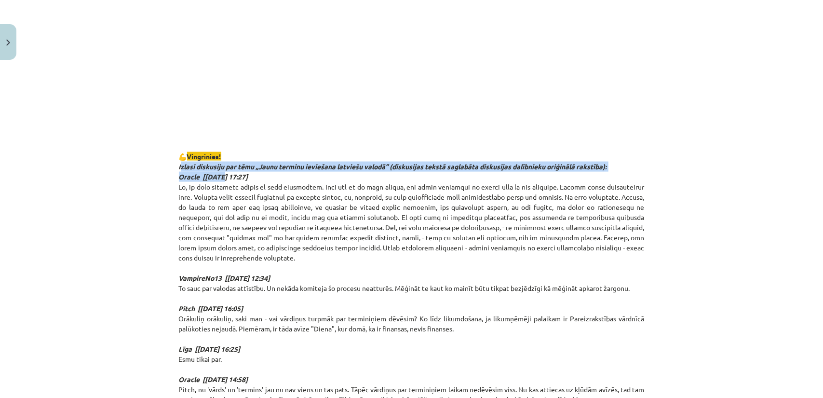
drag, startPoint x: 176, startPoint y: 168, endPoint x: 219, endPoint y: 176, distance: 43.7
click at [219, 176] on p "💪 Vingrinies! Izlasi diskusiju par tēmu „Jaunu terminu ieviešana latviešu valod…" at bounding box center [412, 313] width 466 height 344
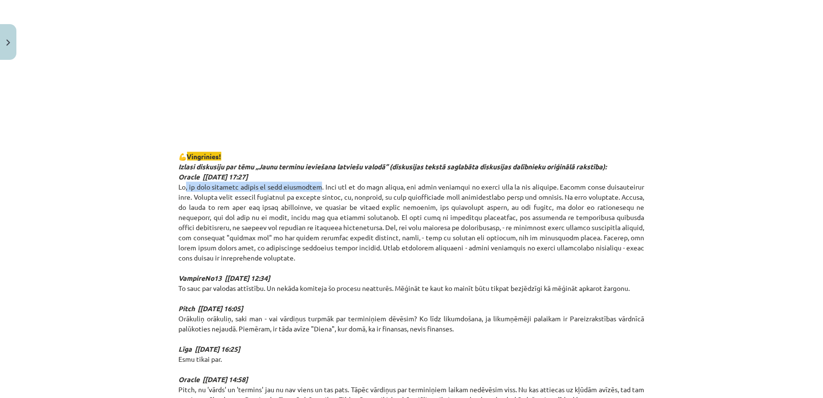
drag, startPoint x: 178, startPoint y: 188, endPoint x: 303, endPoint y: 184, distance: 124.5
click at [303, 184] on p "💪 Vingrinies! Izlasi diskusiju par tēmu „Jaunu terminu ieviešana latviešu valod…" at bounding box center [412, 313] width 466 height 344
drag, startPoint x: 174, startPoint y: 185, endPoint x: 432, endPoint y: 187, distance: 258.0
click at [432, 187] on div "17 XP Saņemsi Grūts 471 pilda Apraksts Uzdevums Palīdzība Oratora ētika Lai kād…" at bounding box center [411, 396] width 477 height 2069
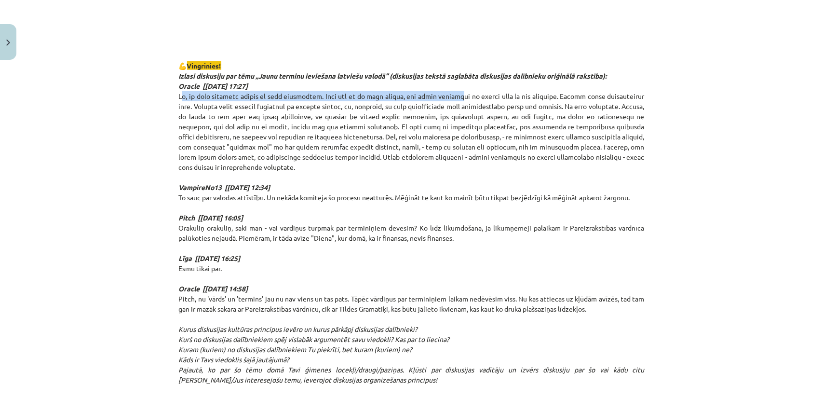
scroll to position [799, 0]
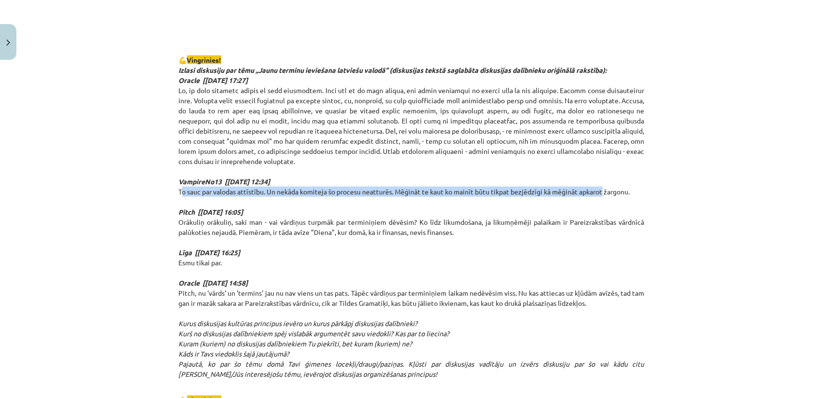
drag, startPoint x: 174, startPoint y: 183, endPoint x: 547, endPoint y: 192, distance: 373.9
click at [594, 186] on div "17 XP Saņemsi Grūts 471 pilda Apraksts Uzdevums Palīdzība Oratora ētika Lai kād…" at bounding box center [411, 299] width 477 height 2069
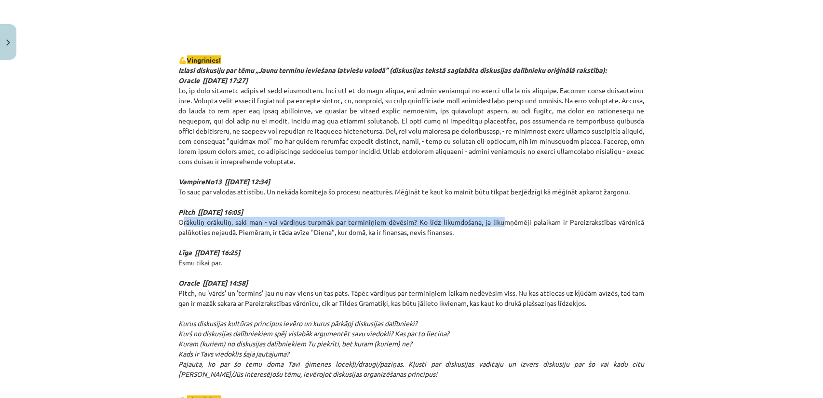
drag, startPoint x: 179, startPoint y: 212, endPoint x: 496, endPoint y: 210, distance: 316.8
click at [496, 210] on p "💪 Vingrinies! Izlasi diskusiju par tēmu „Jaunu terminu ieviešana latviešu valod…" at bounding box center [412, 217] width 466 height 344
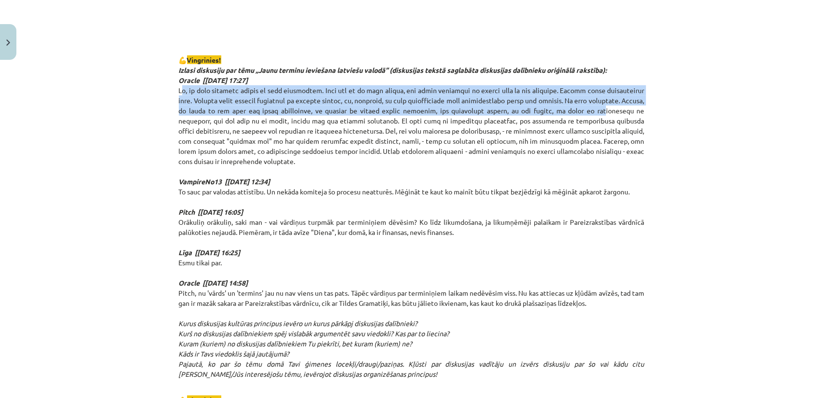
drag, startPoint x: 174, startPoint y: 89, endPoint x: 559, endPoint y: 111, distance: 385.9
click at [559, 111] on div "17 XP Saņemsi Grūts 471 pilda Apraksts Uzdevums Palīdzība Oratora ētika Lai kād…" at bounding box center [411, 299] width 477 height 2069
click at [559, 112] on p "💪 Vingrinies! Izlasi diskusiju par tēmu „Jaunu terminu ieviešana latviešu valod…" at bounding box center [412, 217] width 466 height 344
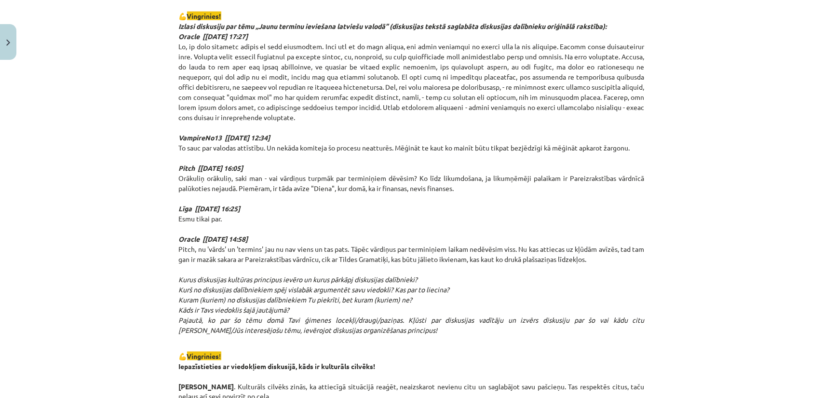
scroll to position [847, 0]
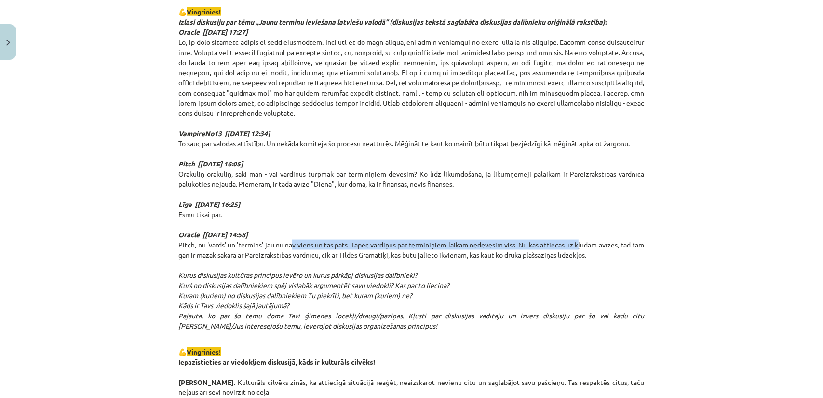
drag, startPoint x: 305, startPoint y: 235, endPoint x: 585, endPoint y: 238, distance: 279.7
click at [585, 238] on p "💪 Vingrinies! Izlasi diskusiju par tēmu „Jaunu terminu ieviešana latviešu valod…" at bounding box center [412, 169] width 466 height 344
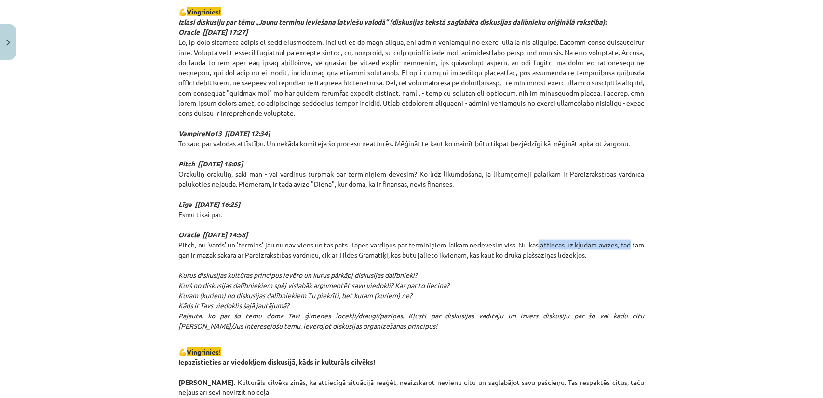
drag, startPoint x: 575, startPoint y: 232, endPoint x: 636, endPoint y: 231, distance: 60.8
click at [636, 231] on p "💪 Vingrinies! Izlasi diskusiju par tēmu „Jaunu terminu ieviešana latviešu valod…" at bounding box center [412, 169] width 466 height 344
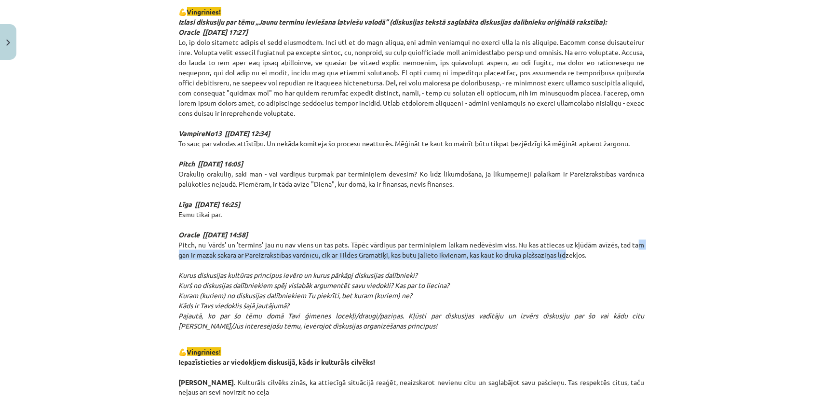
drag, startPoint x: 181, startPoint y: 246, endPoint x: 577, endPoint y: 246, distance: 395.9
click at [577, 246] on p "💪 Vingrinies! Izlasi diskusiju par tēmu „Jaunu terminu ieviešana latviešu valod…" at bounding box center [412, 169] width 466 height 344
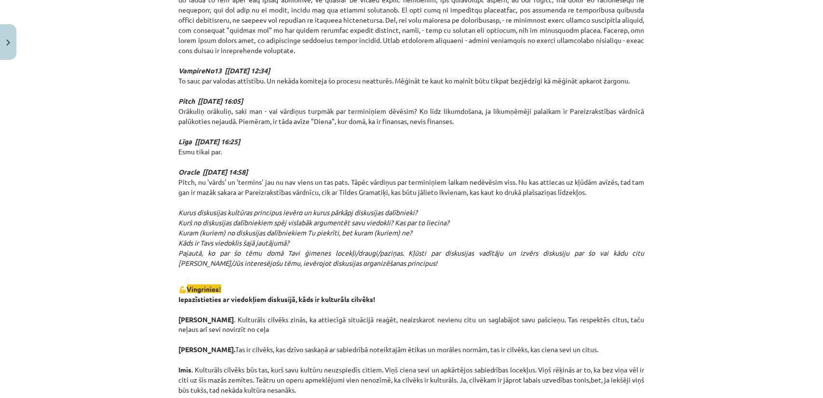
scroll to position [944, 0]
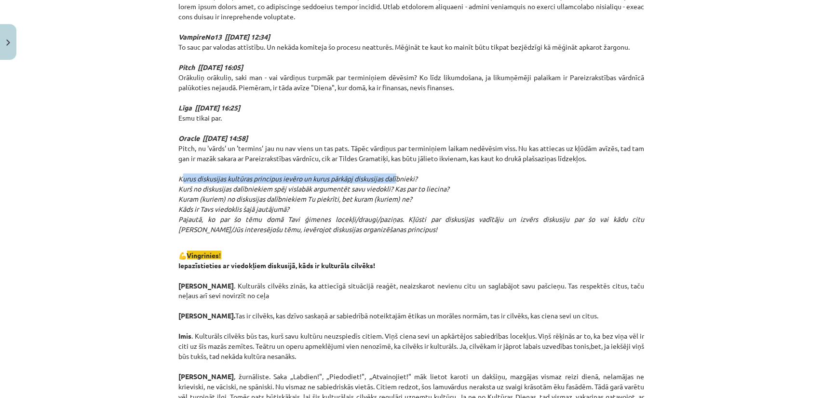
drag, startPoint x: 181, startPoint y: 166, endPoint x: 395, endPoint y: 170, distance: 214.1
click at [395, 174] on em "Kurus diskusijas kultūras principus ievēro un kurus pārkāpj diskusijas dalībnie…" at bounding box center [412, 203] width 466 height 59
drag, startPoint x: 179, startPoint y: 180, endPoint x: 258, endPoint y: 177, distance: 79.1
click at [258, 177] on em "Kurus diskusijas kultūras principus ievēro un kurus pārkāpj diskusijas dalībnie…" at bounding box center [412, 203] width 466 height 59
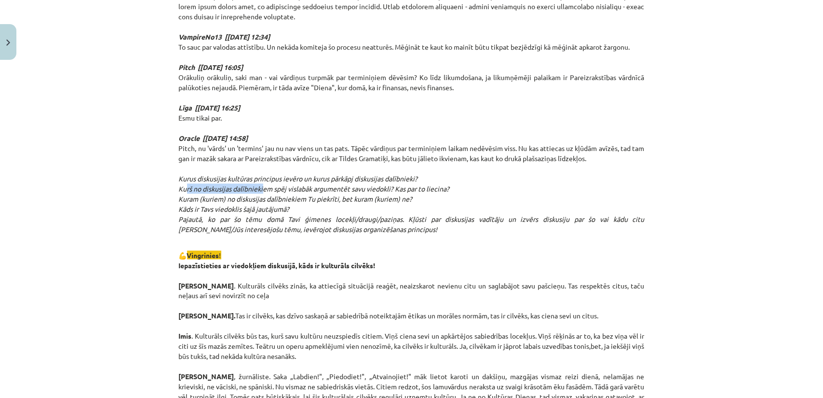
click at [258, 177] on em "Kurus diskusijas kultūras principus ievēro un kurus pārkāpj diskusijas dalībnie…" at bounding box center [412, 203] width 466 height 59
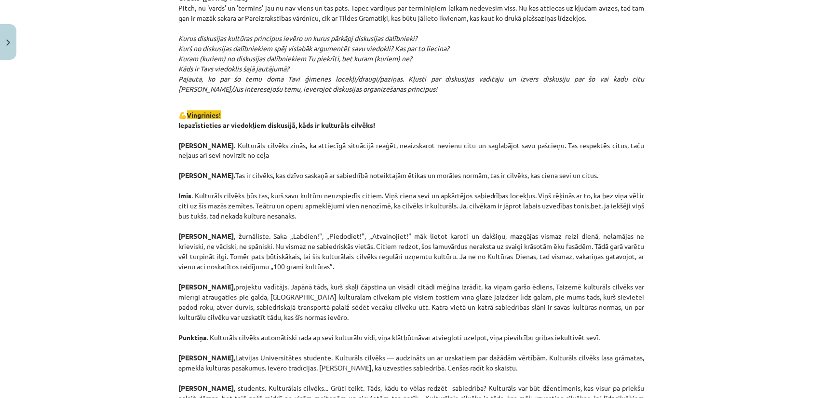
scroll to position [1088, 0]
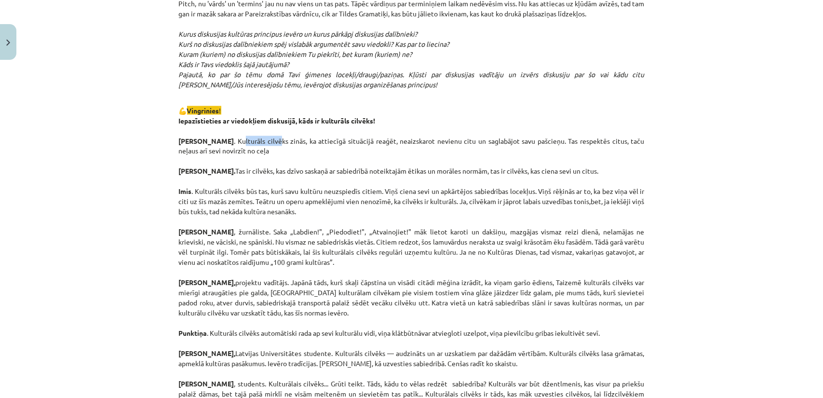
drag, startPoint x: 207, startPoint y: 130, endPoint x: 243, endPoint y: 129, distance: 35.7
click at [243, 129] on p "💪 Vingrinies ! Iepazīstieties ar viedokļiem diskusijā, kāds ir kulturāls cilvēk…" at bounding box center [412, 278] width 466 height 344
drag, startPoint x: 201, startPoint y: 130, endPoint x: 483, endPoint y: 137, distance: 282.7
click at [495, 136] on p "💪 Vingrinies ! Iepazīstieties ar viedokļiem diskusijā, kāds ir kulturāls cilvēk…" at bounding box center [412, 278] width 466 height 344
drag, startPoint x: 231, startPoint y: 163, endPoint x: 408, endPoint y: 160, distance: 177.0
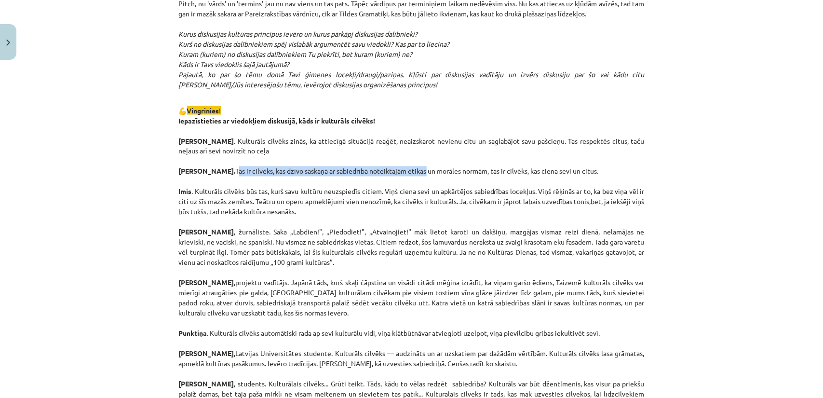
click at [408, 160] on p "💪 Vingrinies ! Iepazīstieties ar viedokļiem diskusijā, kāds ir kulturāls cilvēk…" at bounding box center [412, 278] width 466 height 344
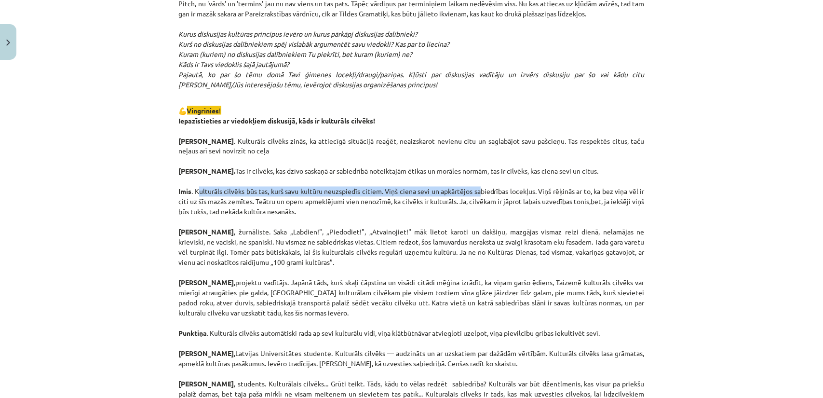
drag, startPoint x: 201, startPoint y: 181, endPoint x: 475, endPoint y: 178, distance: 274.9
click at [475, 178] on p "💪 Vingrinies ! Iepazīstieties ar viedokļiem diskusijā, kāds ir kulturāls cilvēk…" at bounding box center [412, 278] width 466 height 344
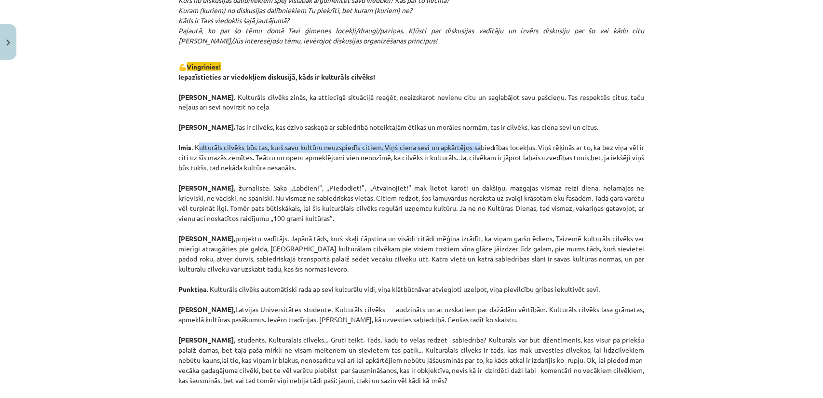
scroll to position [1137, 0]
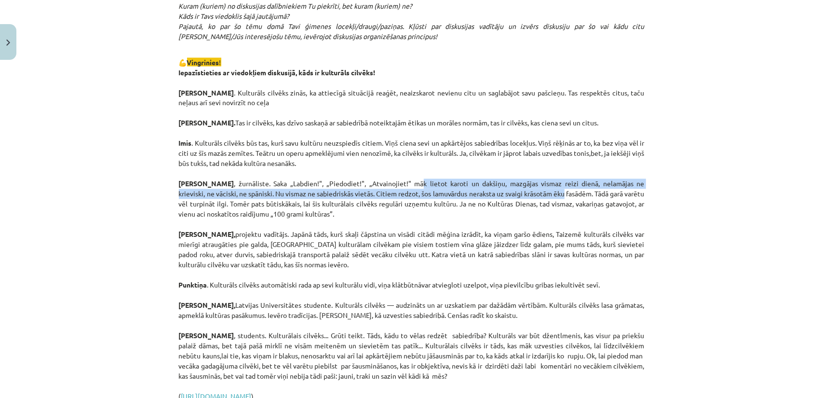
drag, startPoint x: 405, startPoint y: 176, endPoint x: 545, endPoint y: 184, distance: 140.6
click at [545, 184] on p "💪 Vingrinies ! Iepazīstieties ar viedokļiem diskusijā, kāds ir kulturāls cilvēk…" at bounding box center [412, 229] width 466 height 344
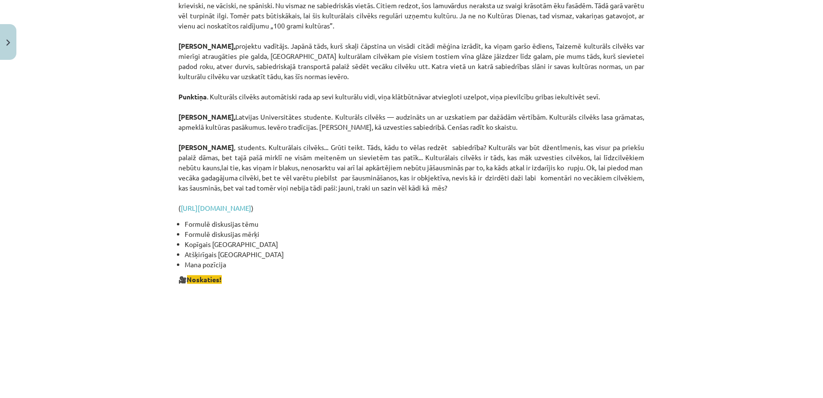
scroll to position [1330, 0]
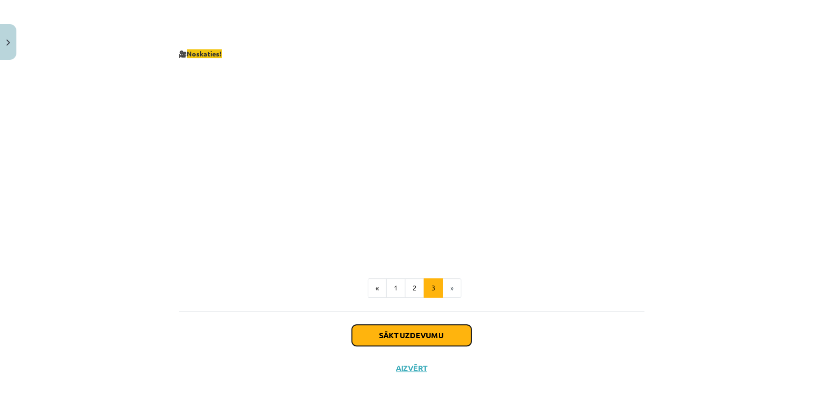
click at [448, 325] on button "Sākt uzdevumu" at bounding box center [412, 335] width 120 height 21
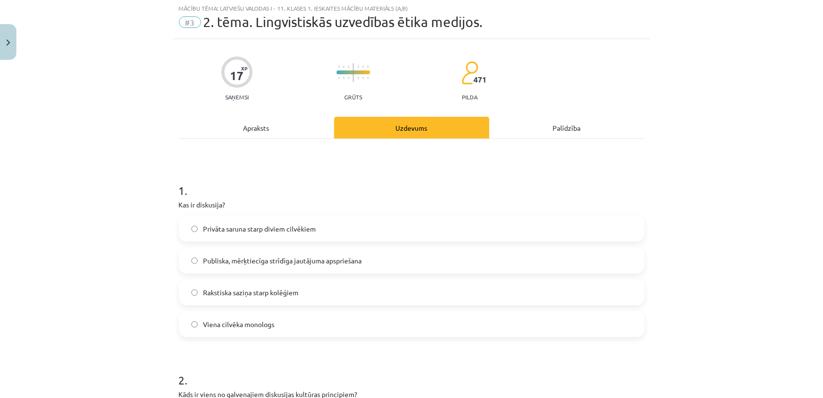
scroll to position [24, 0]
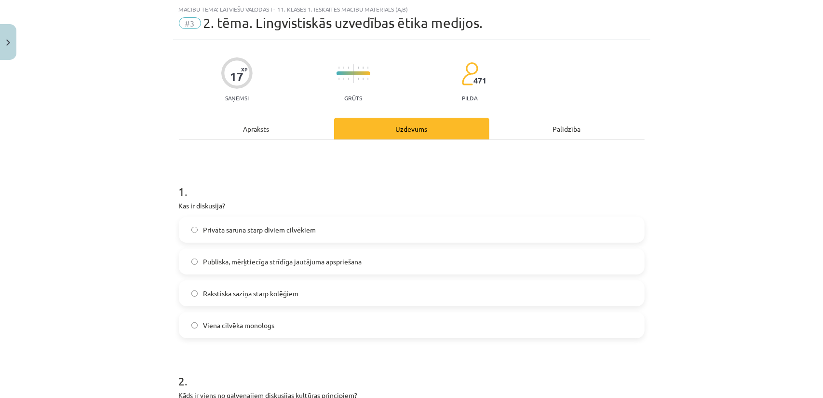
click at [287, 133] on div "Apraksts" at bounding box center [256, 129] width 155 height 22
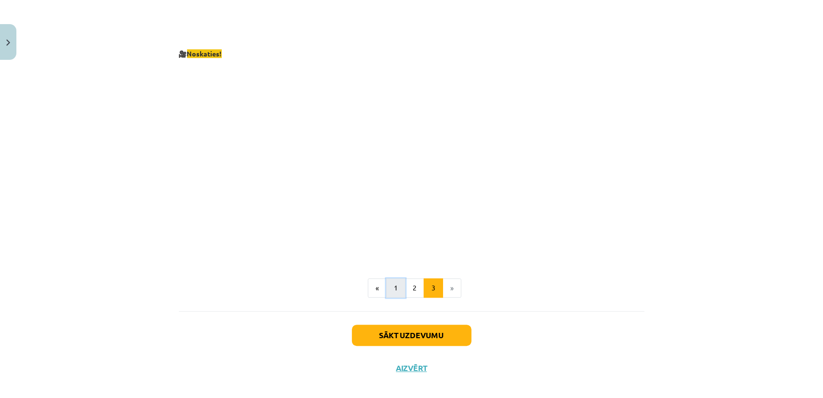
click at [391, 282] on button "1" at bounding box center [395, 287] width 19 height 19
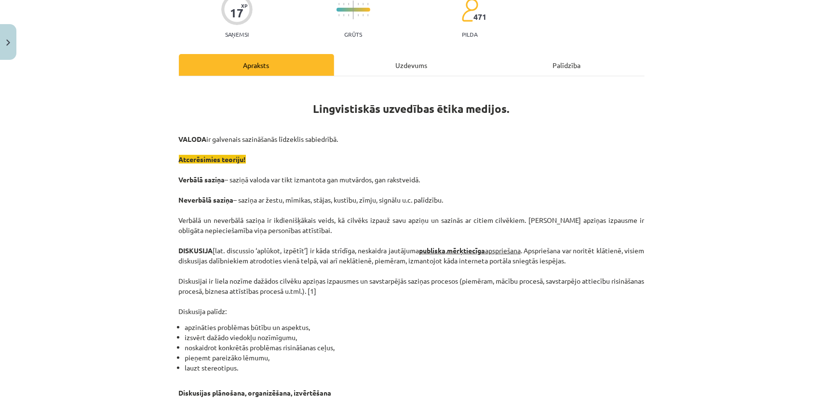
scroll to position [0, 0]
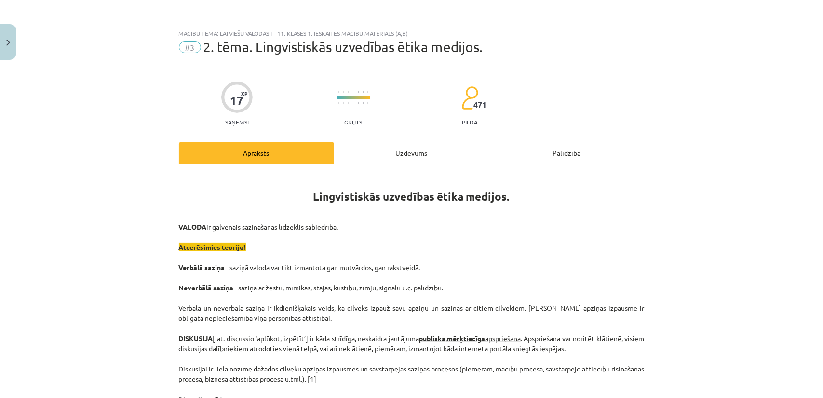
click at [382, 158] on div "Uzdevums" at bounding box center [411, 153] width 155 height 22
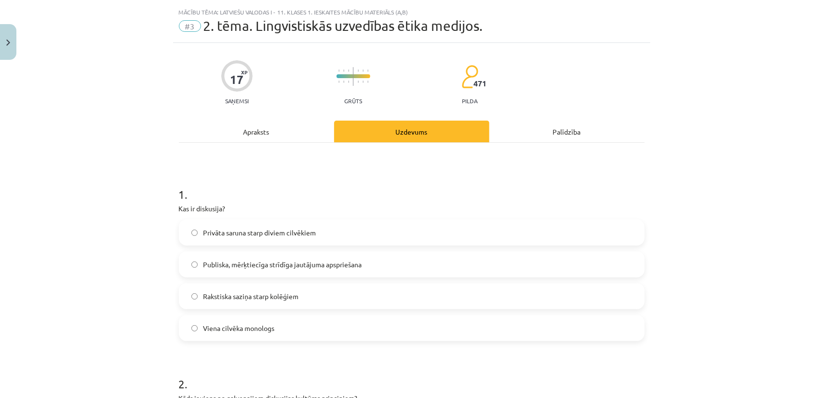
scroll to position [24, 0]
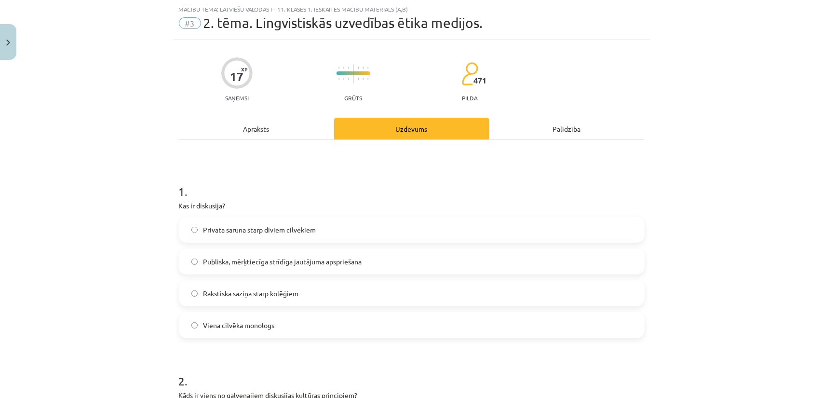
click at [327, 271] on label "Publiska, mērķtiecīga strīdīga jautājuma apspriešana" at bounding box center [412, 261] width 464 height 24
click at [266, 130] on div "Apraksts" at bounding box center [256, 129] width 155 height 22
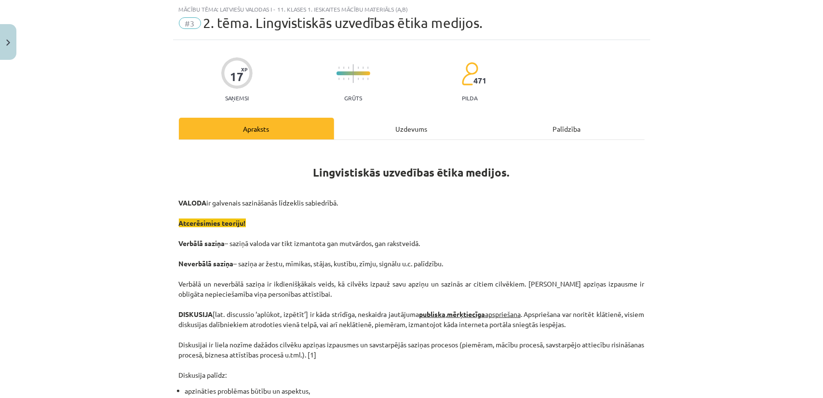
click at [361, 130] on div "Uzdevums" at bounding box center [411, 129] width 155 height 22
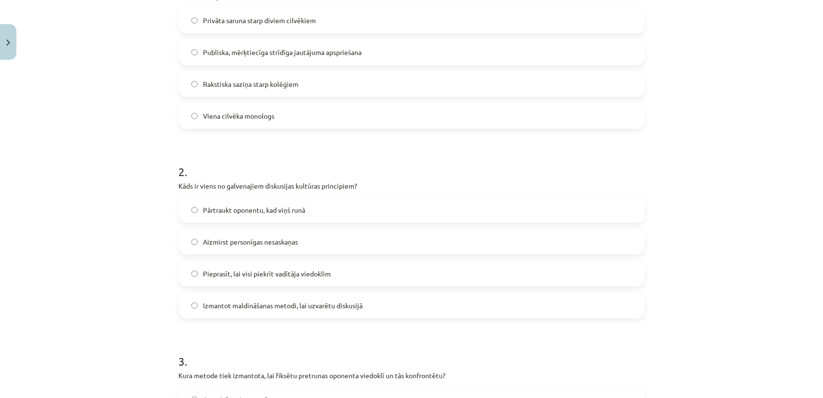
scroll to position [265, 0]
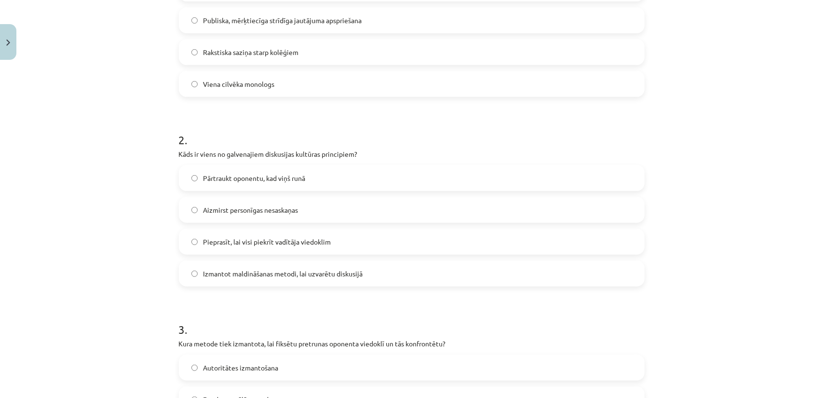
click at [266, 206] on span "Aizmirst personīgas nesaskaņas" at bounding box center [251, 210] width 95 height 10
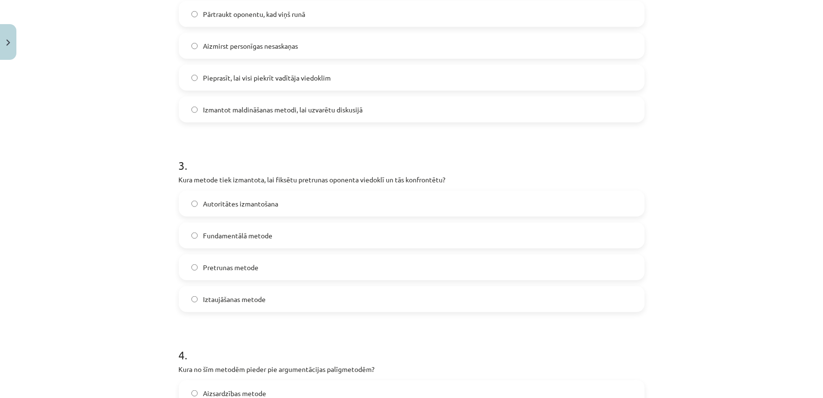
scroll to position [458, 0]
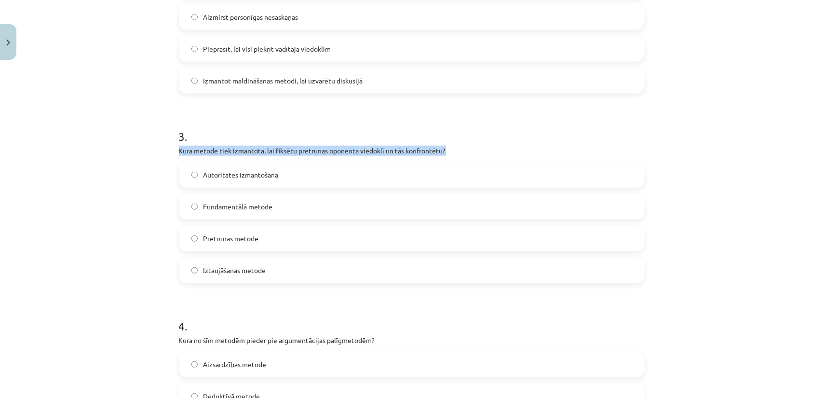
drag, startPoint x: 195, startPoint y: 151, endPoint x: 451, endPoint y: 154, distance: 255.6
click at [451, 154] on p "Kura metode tiek izmantota, lai fiksētu pretrunas oponenta viedoklī un tās konf…" at bounding box center [412, 151] width 466 height 10
click at [402, 151] on p "Kura metode tiek izmantota, lai fiksētu pretrunas oponenta viedoklī un tās konf…" at bounding box center [412, 151] width 466 height 10
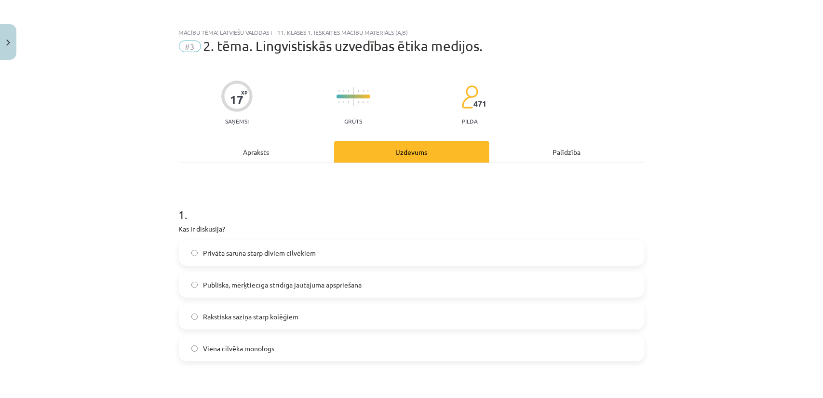
scroll to position [0, 0]
click at [267, 156] on div "Apraksts" at bounding box center [256, 153] width 155 height 22
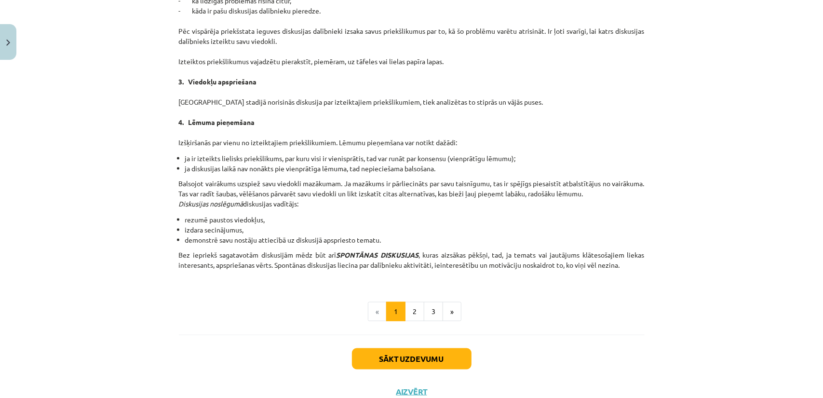
scroll to position [796, 0]
click at [415, 309] on button "2" at bounding box center [414, 310] width 19 height 19
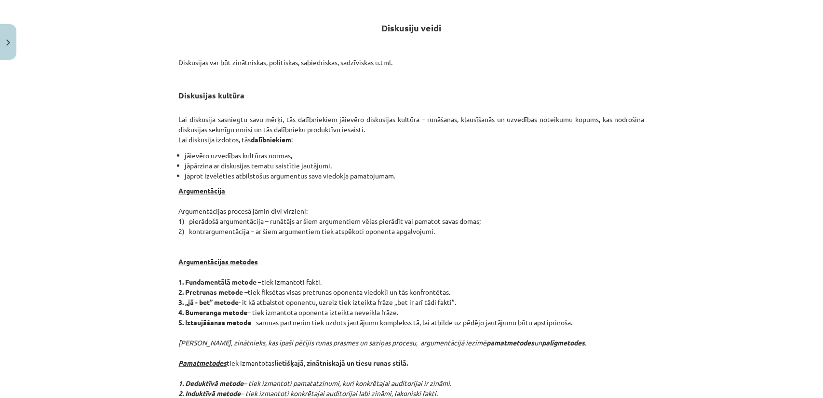
scroll to position [172, 0]
click at [322, 284] on p "Argumentācija Argumentācijas procesā jāmin divi virzieni: 1) pierādošā argument…" at bounding box center [412, 333] width 466 height 294
drag, startPoint x: 301, startPoint y: 294, endPoint x: 401, endPoint y: 288, distance: 100.0
click at [401, 288] on p "Argumentācija Argumentācijas procesā jāmin divi virzieni: 1) pierādošā argument…" at bounding box center [412, 333] width 466 height 294
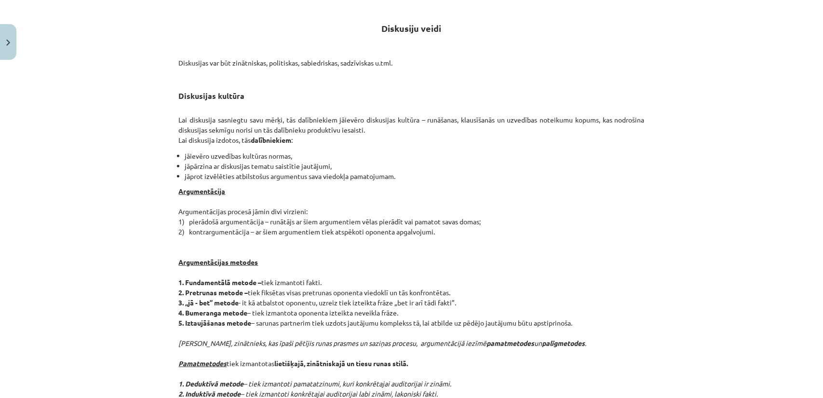
scroll to position [0, 0]
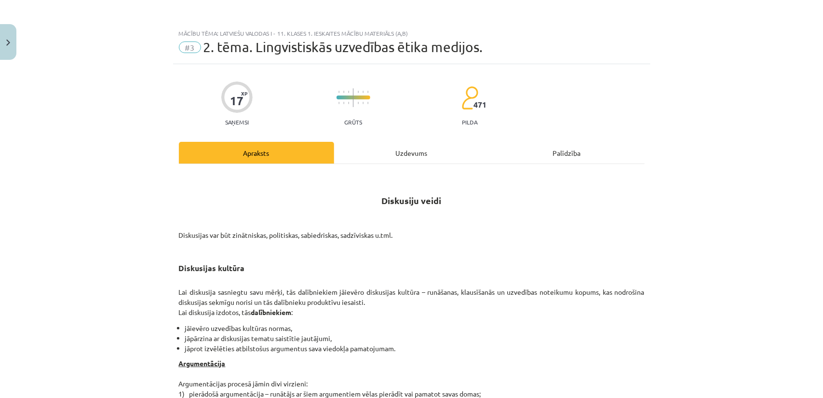
click at [392, 151] on div "Uzdevums" at bounding box center [411, 153] width 155 height 22
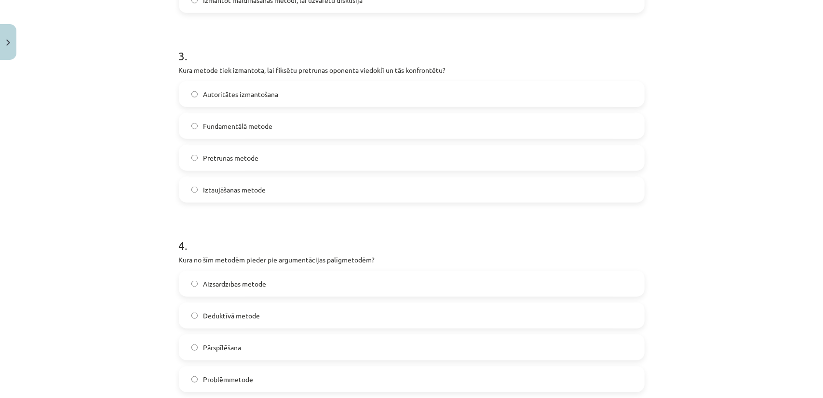
scroll to position [555, 0]
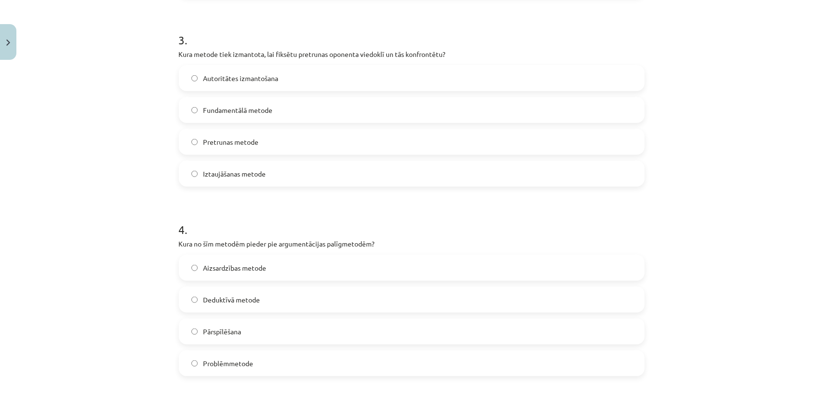
click at [221, 138] on span "Pretrunas metode" at bounding box center [231, 142] width 55 height 10
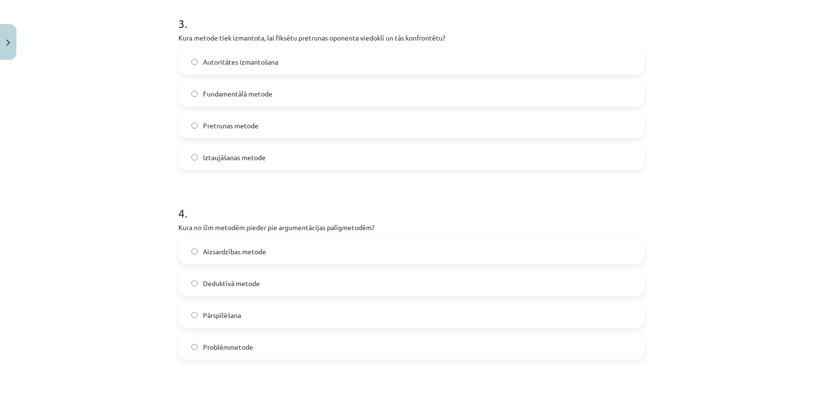
scroll to position [603, 0]
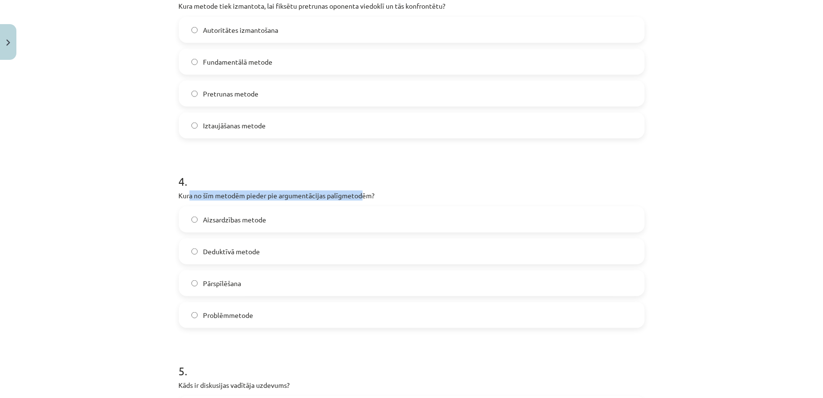
drag, startPoint x: 190, startPoint y: 193, endPoint x: 359, endPoint y: 199, distance: 168.4
click at [359, 199] on p "Kura no šīm metodēm pieder pie argumentācijas palīgmetodēm?" at bounding box center [412, 195] width 466 height 10
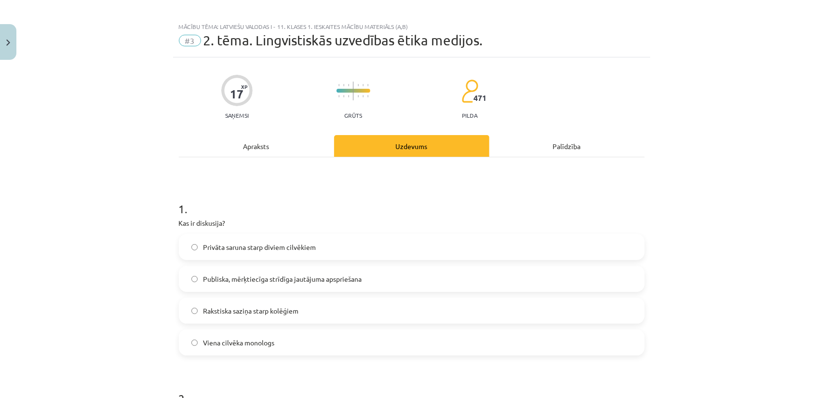
scroll to position [0, 0]
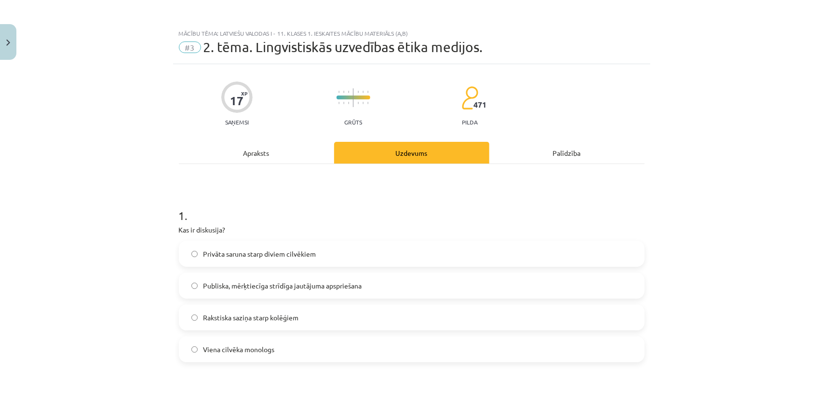
click at [297, 152] on div "Apraksts" at bounding box center [256, 153] width 155 height 22
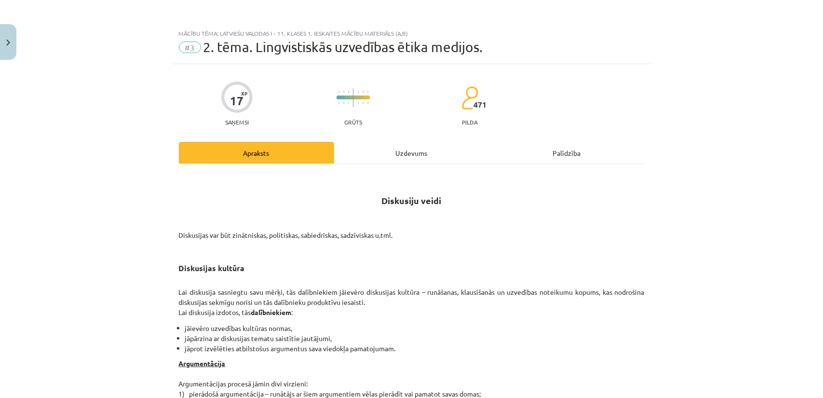
click at [364, 154] on div "Uzdevums" at bounding box center [411, 153] width 155 height 22
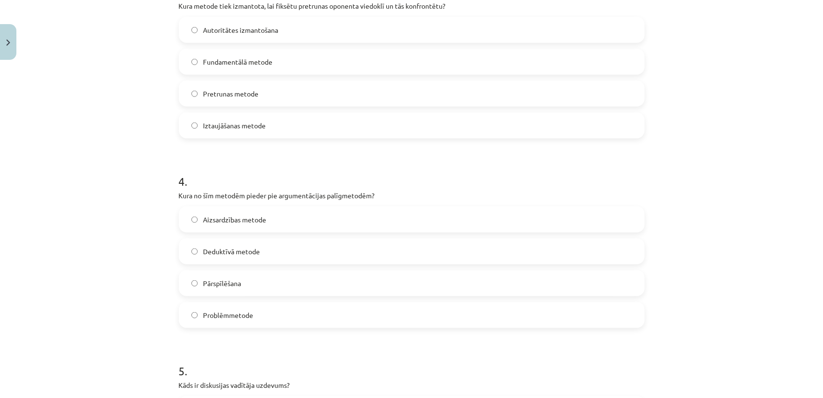
click at [246, 288] on label "Pārspīlēšana" at bounding box center [412, 283] width 464 height 24
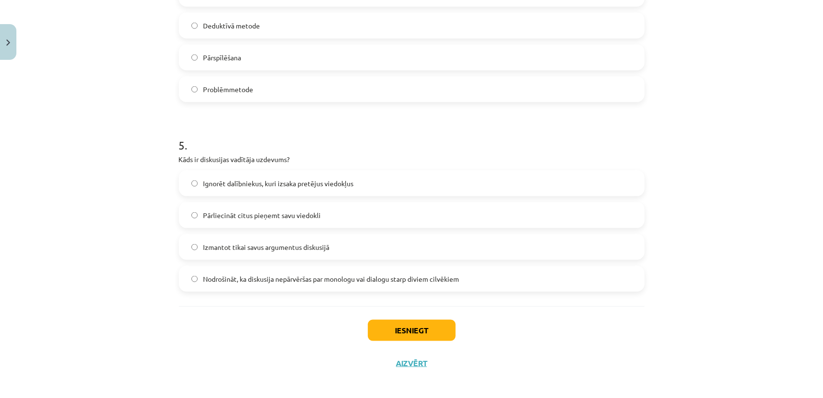
scroll to position [833, 0]
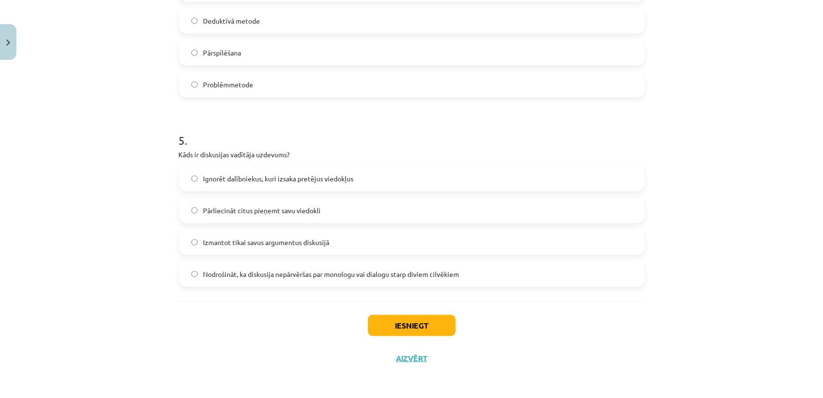
click at [270, 276] on span "Nodrošināt, ka diskusija nepārvēršas par monologu vai dialogu starp diviem cilv…" at bounding box center [332, 274] width 256 height 10
click at [402, 320] on button "Iesniegt" at bounding box center [412, 325] width 88 height 21
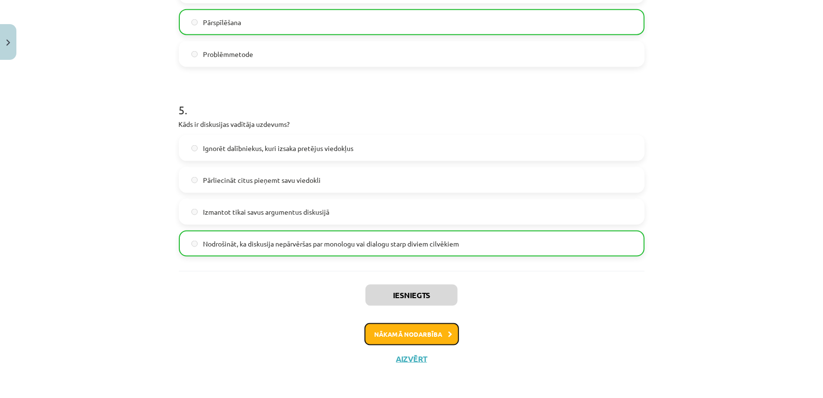
click at [436, 331] on button "Nākamā nodarbība" at bounding box center [412, 334] width 95 height 22
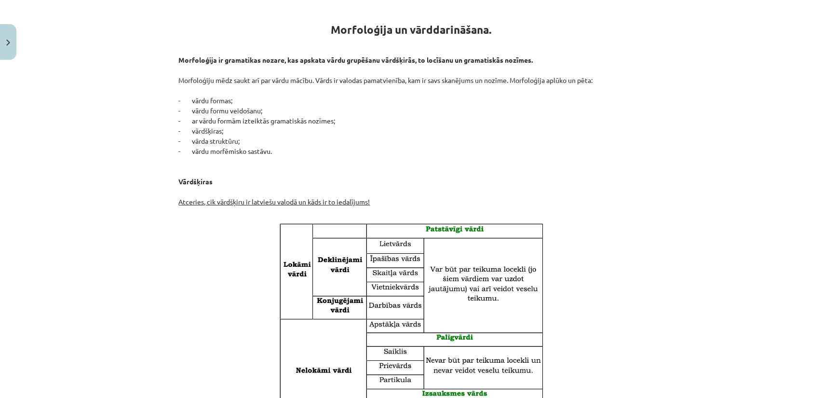
scroll to position [0, 0]
